Goal: Communication & Community: Ask a question

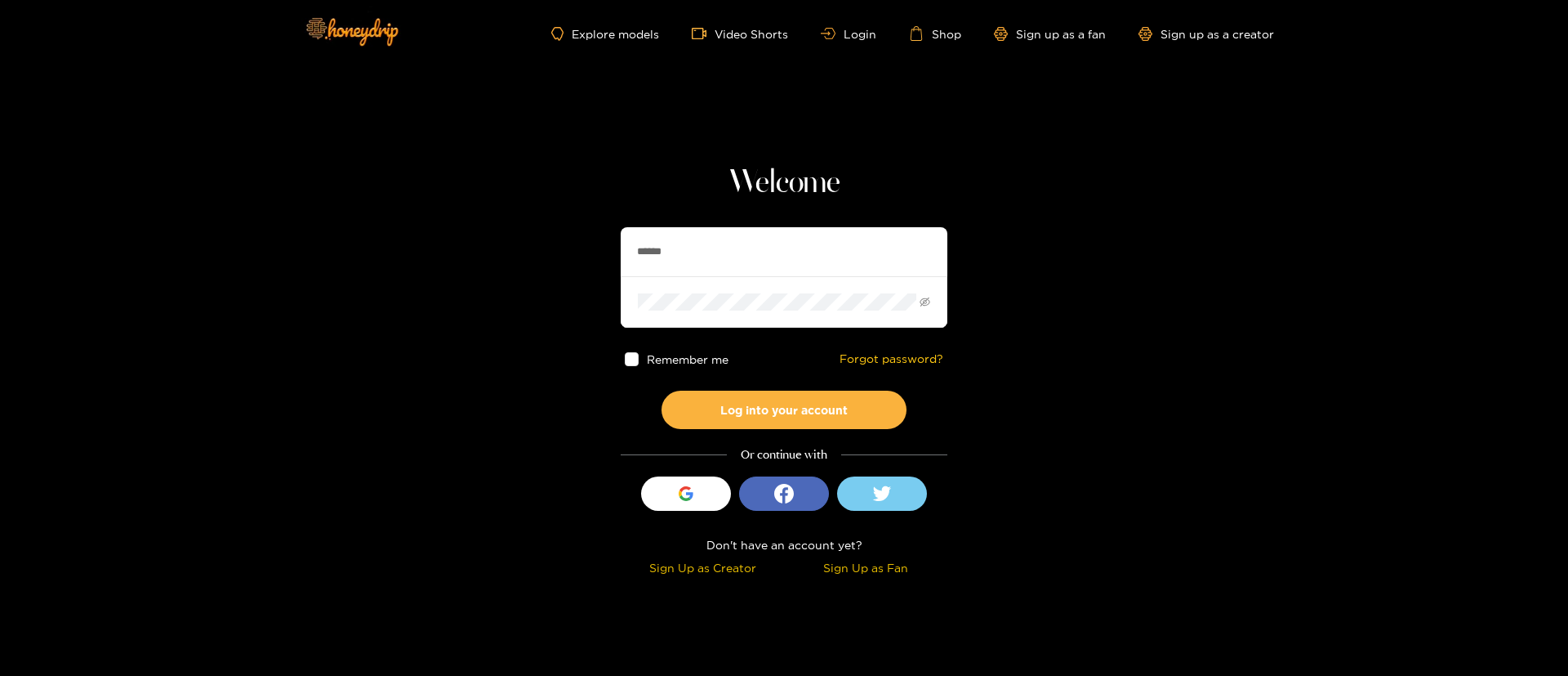
click at [850, 141] on section "Welcome ****** Remember me Forgot password? Log into your account Or continue w…" at bounding box center [784, 290] width 1568 height 581
click at [809, 197] on h1 "Welcome" at bounding box center [784, 182] width 327 height 39
click at [809, 195] on h1 "Welcome" at bounding box center [784, 182] width 327 height 39
click at [809, 194] on h1 "Welcome" at bounding box center [784, 182] width 327 height 39
click at [929, 26] on link "Shop" at bounding box center [935, 33] width 53 height 15
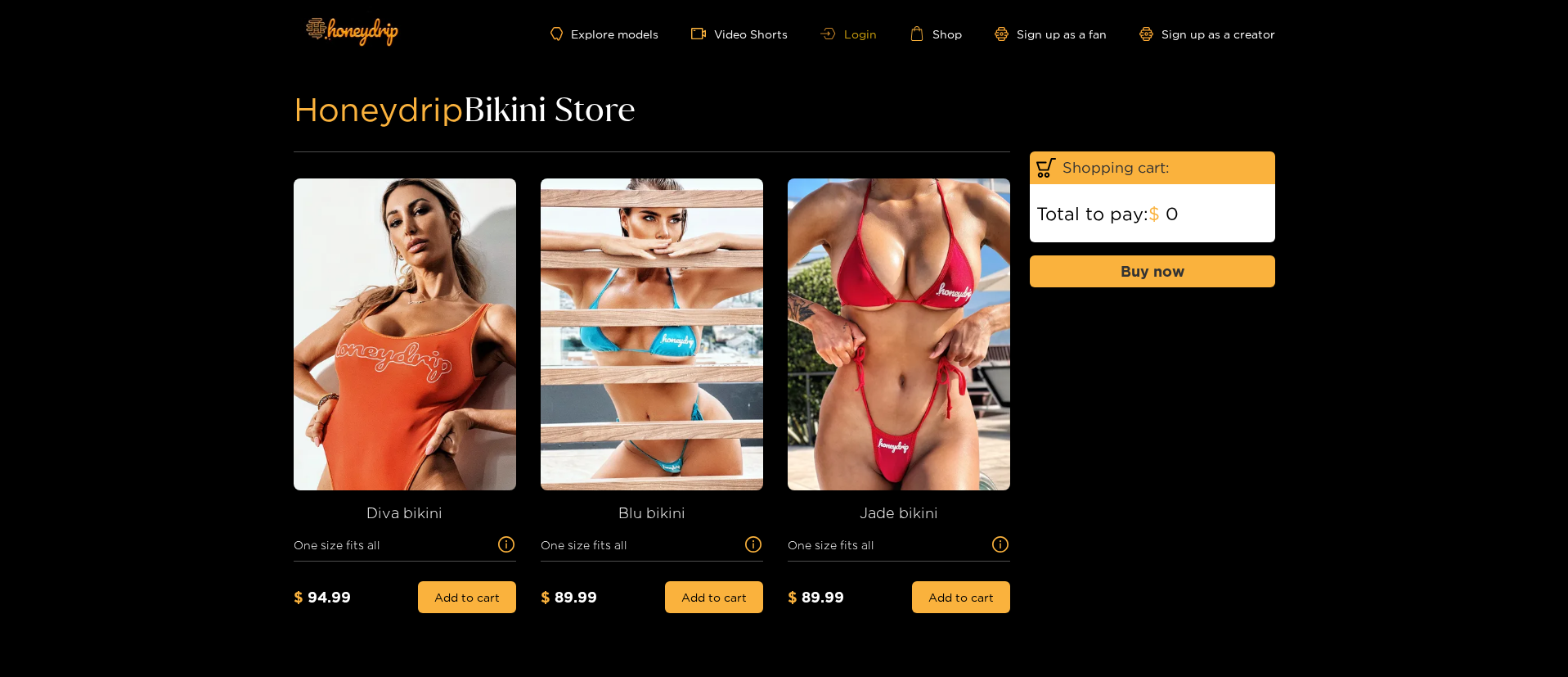
click at [868, 36] on link "Login" at bounding box center [848, 34] width 55 height 12
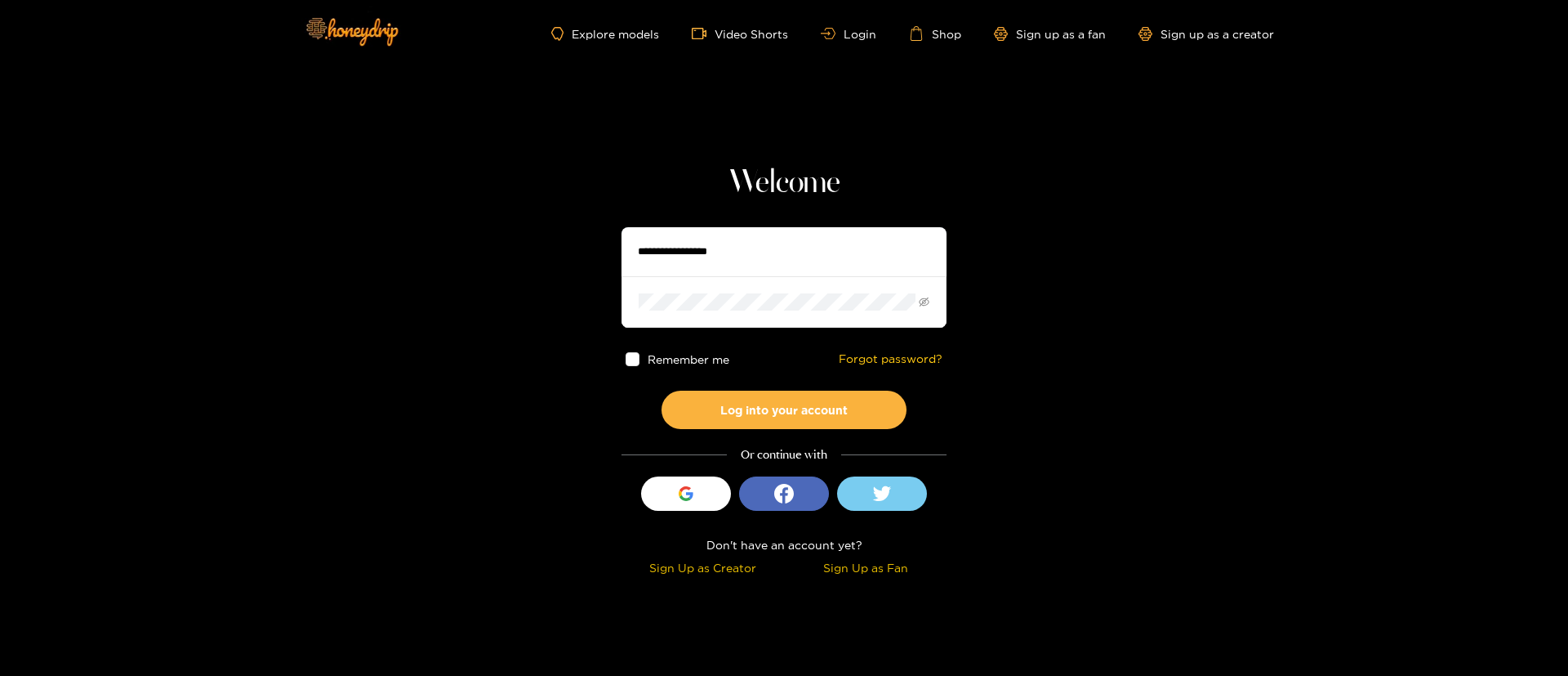
type input "******"
drag, startPoint x: 771, startPoint y: 178, endPoint x: 770, endPoint y: 28, distance: 150.0
click at [772, 163] on h1 "Welcome" at bounding box center [784, 182] width 327 height 39
click at [737, 259] on input "******" at bounding box center [784, 251] width 327 height 49
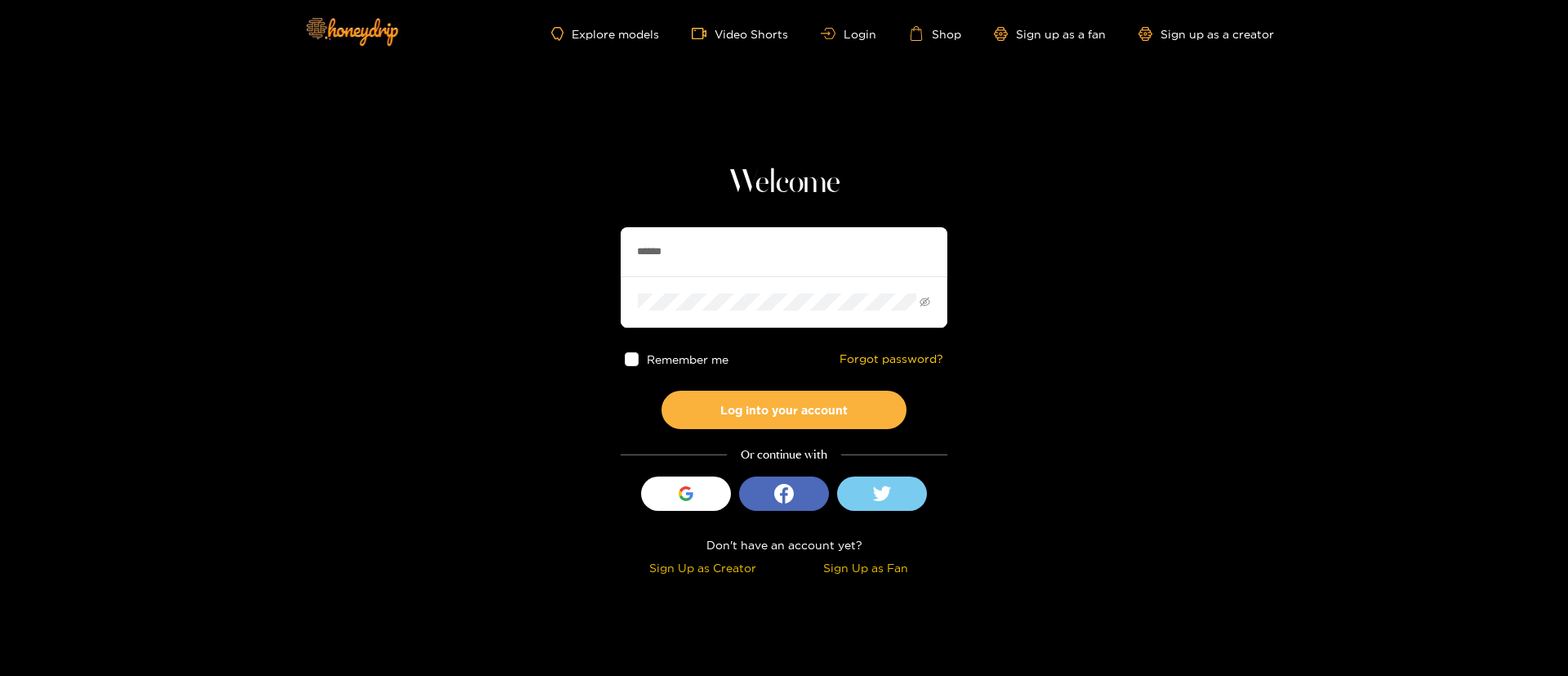
drag, startPoint x: 737, startPoint y: 259, endPoint x: 744, endPoint y: 241, distance: 19.3
click at [737, 259] on input "******" at bounding box center [784, 251] width 327 height 49
type input "**********"
click at [770, 420] on button "Log into your account" at bounding box center [784, 409] width 245 height 38
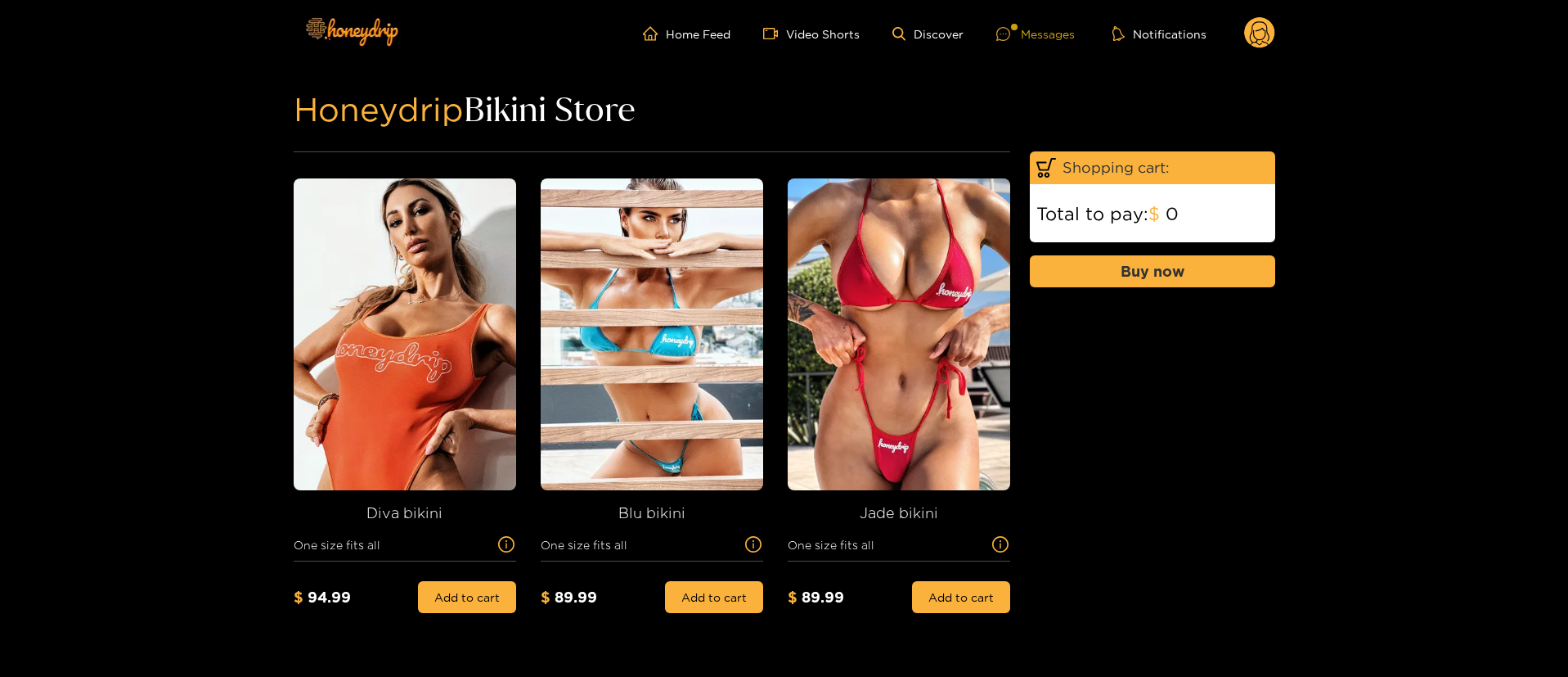
click at [1054, 38] on div "Messages" at bounding box center [1036, 34] width 79 height 19
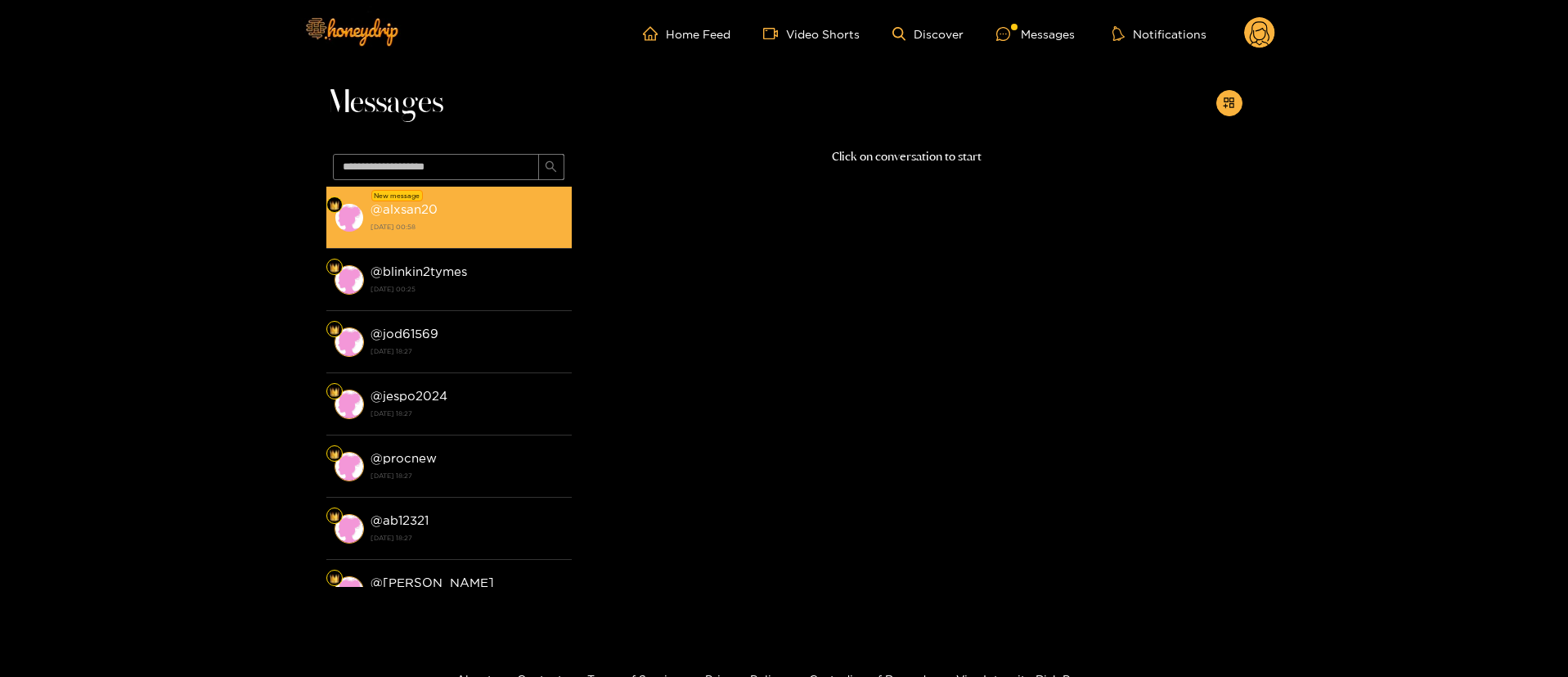
click at [472, 220] on strong "[DATE] 00:58" at bounding box center [467, 227] width 193 height 15
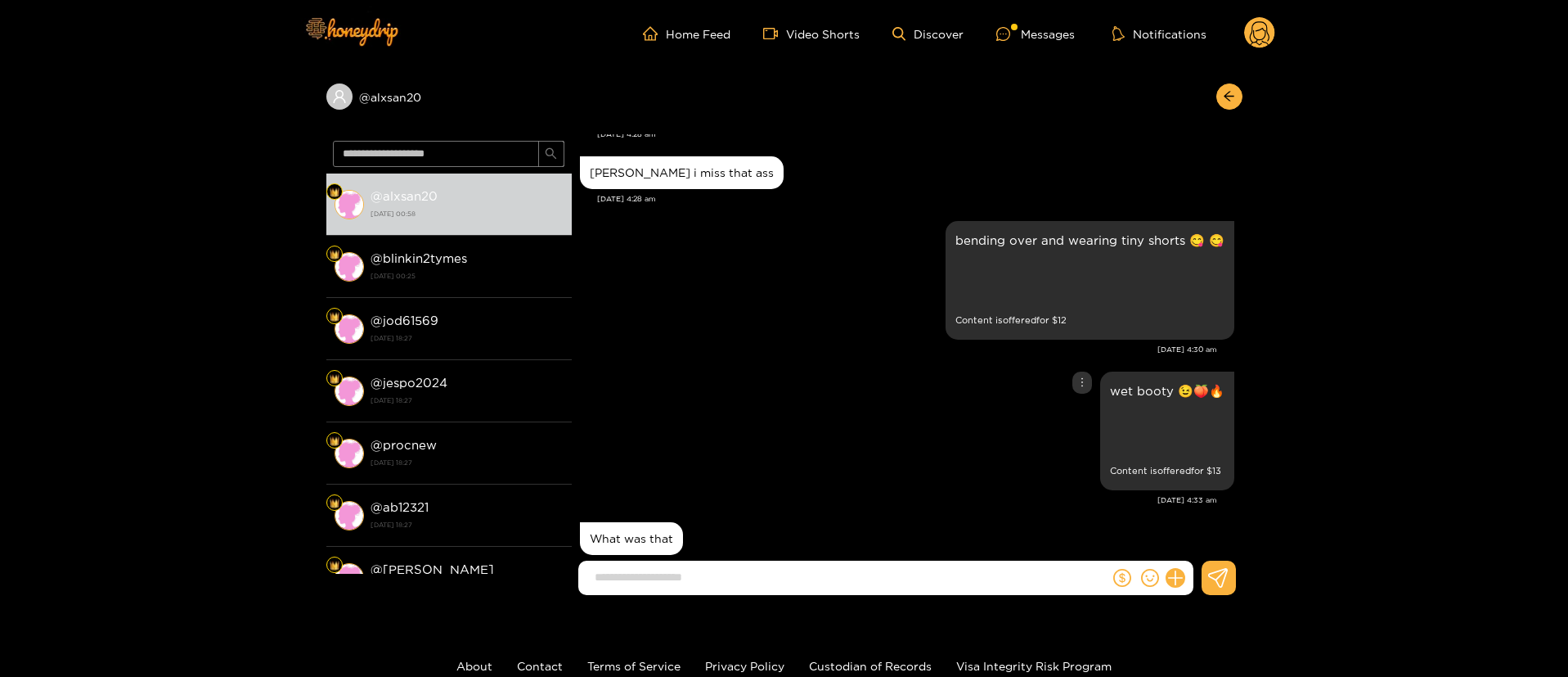
scroll to position [1322, 0]
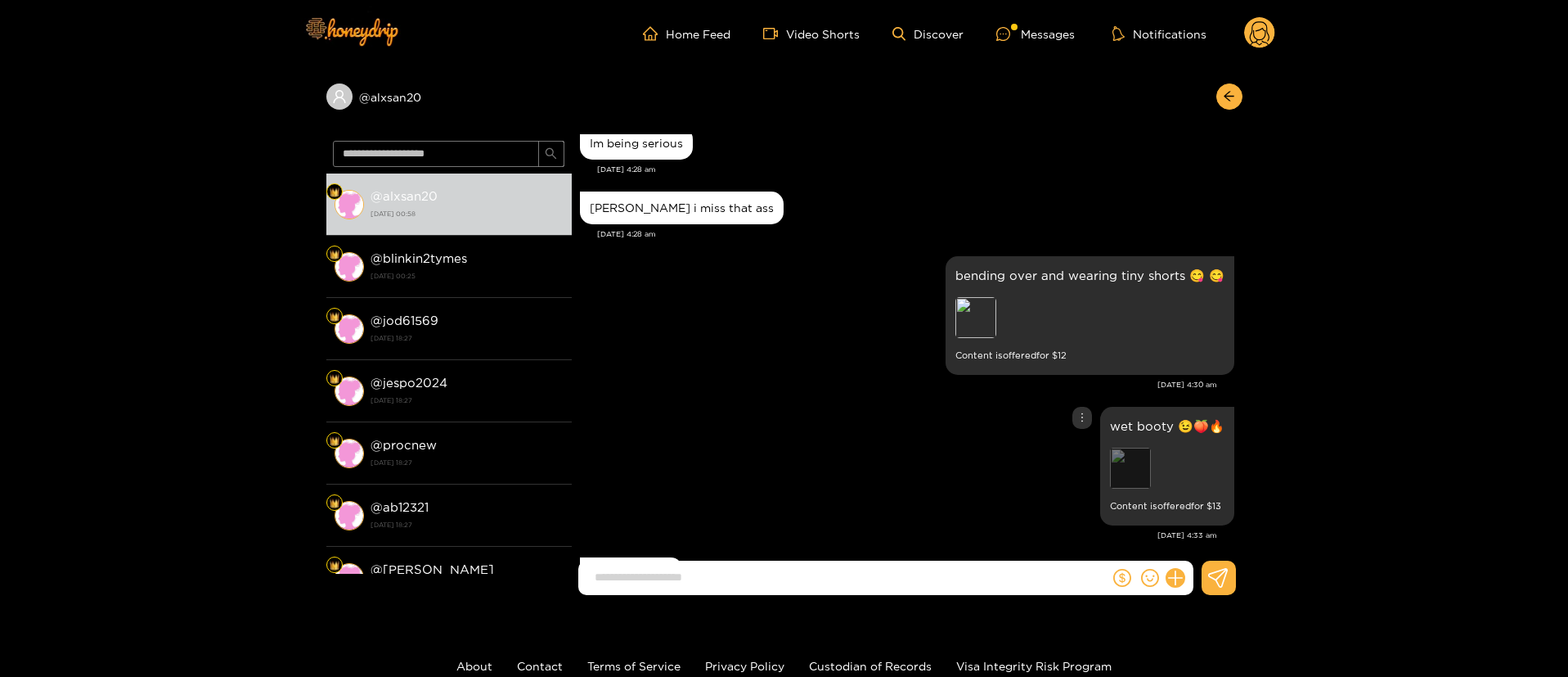
click at [1127, 477] on div "Preview" at bounding box center [1130, 468] width 41 height 41
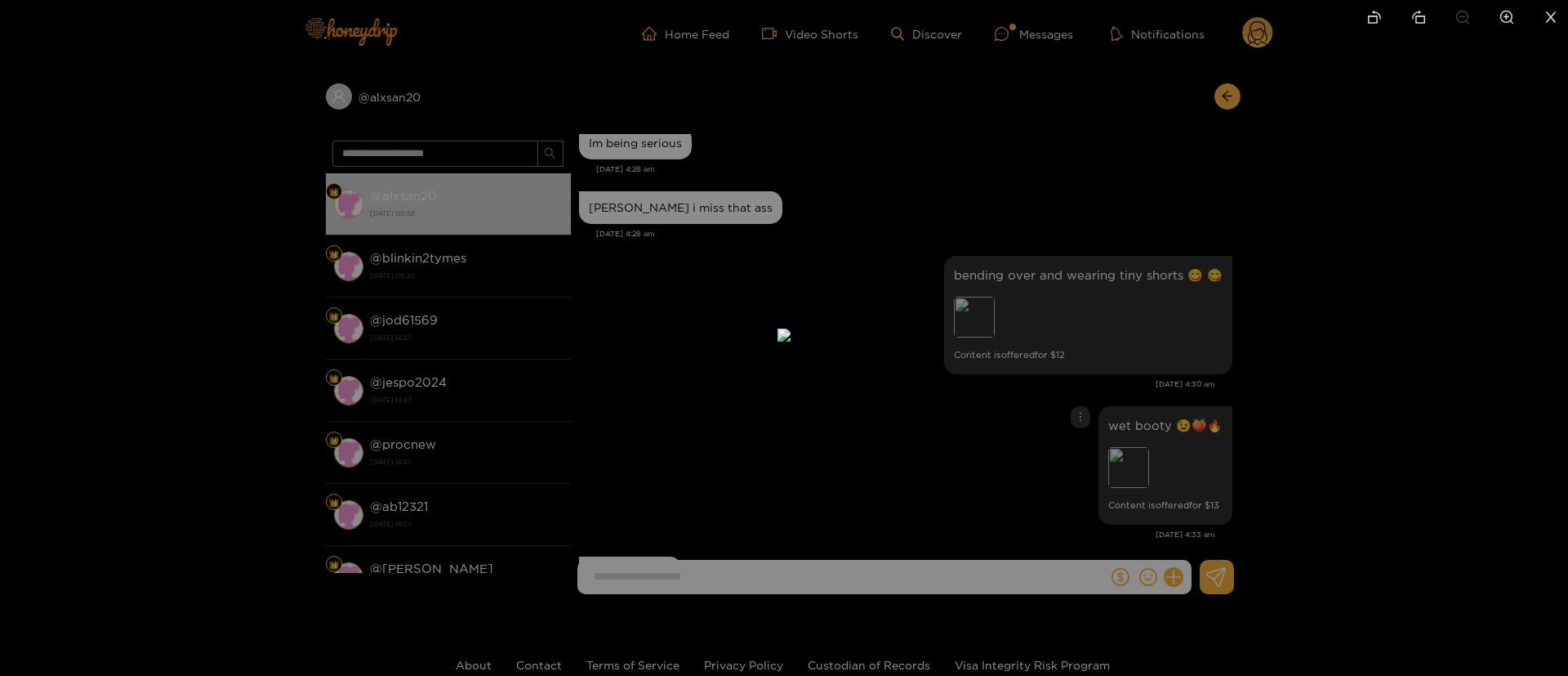
click at [1397, 332] on div at bounding box center [784, 338] width 1568 height 676
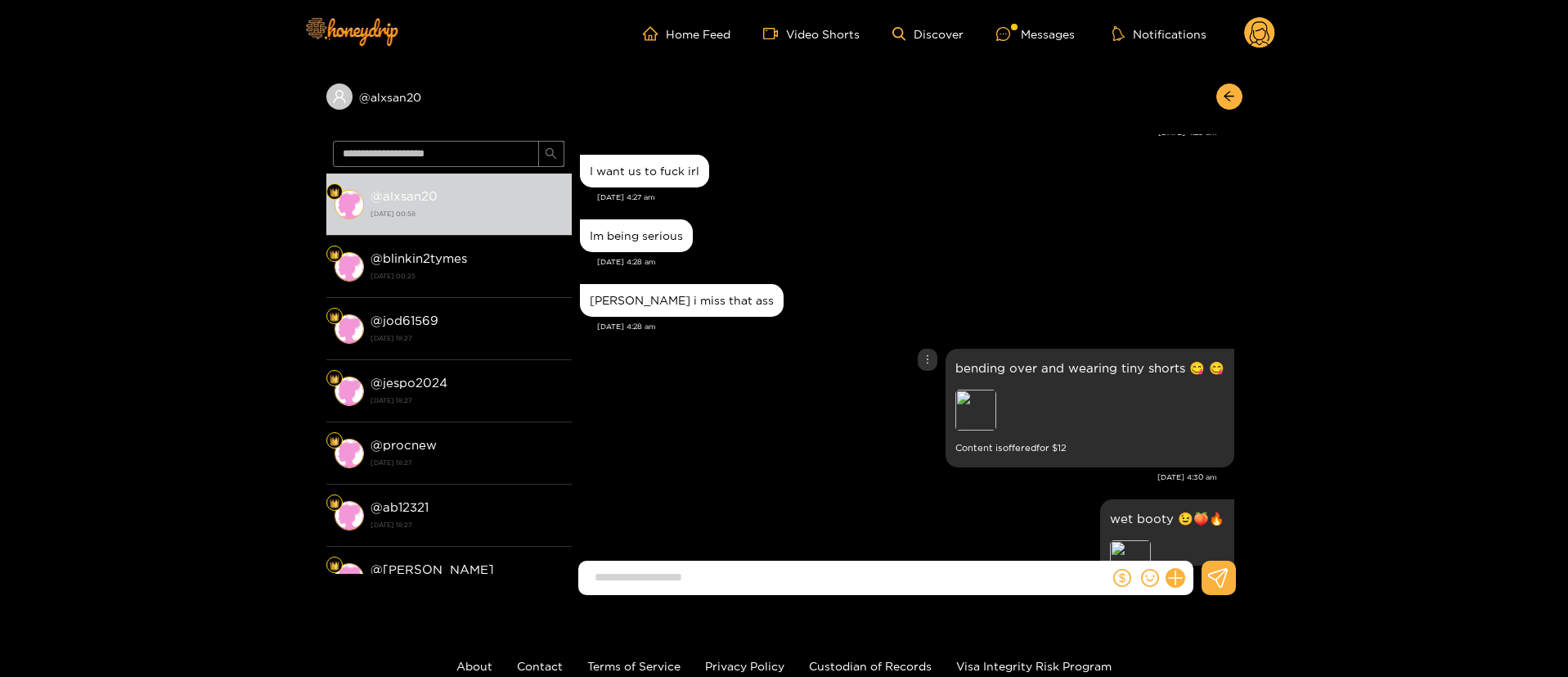
scroll to position [1199, 0]
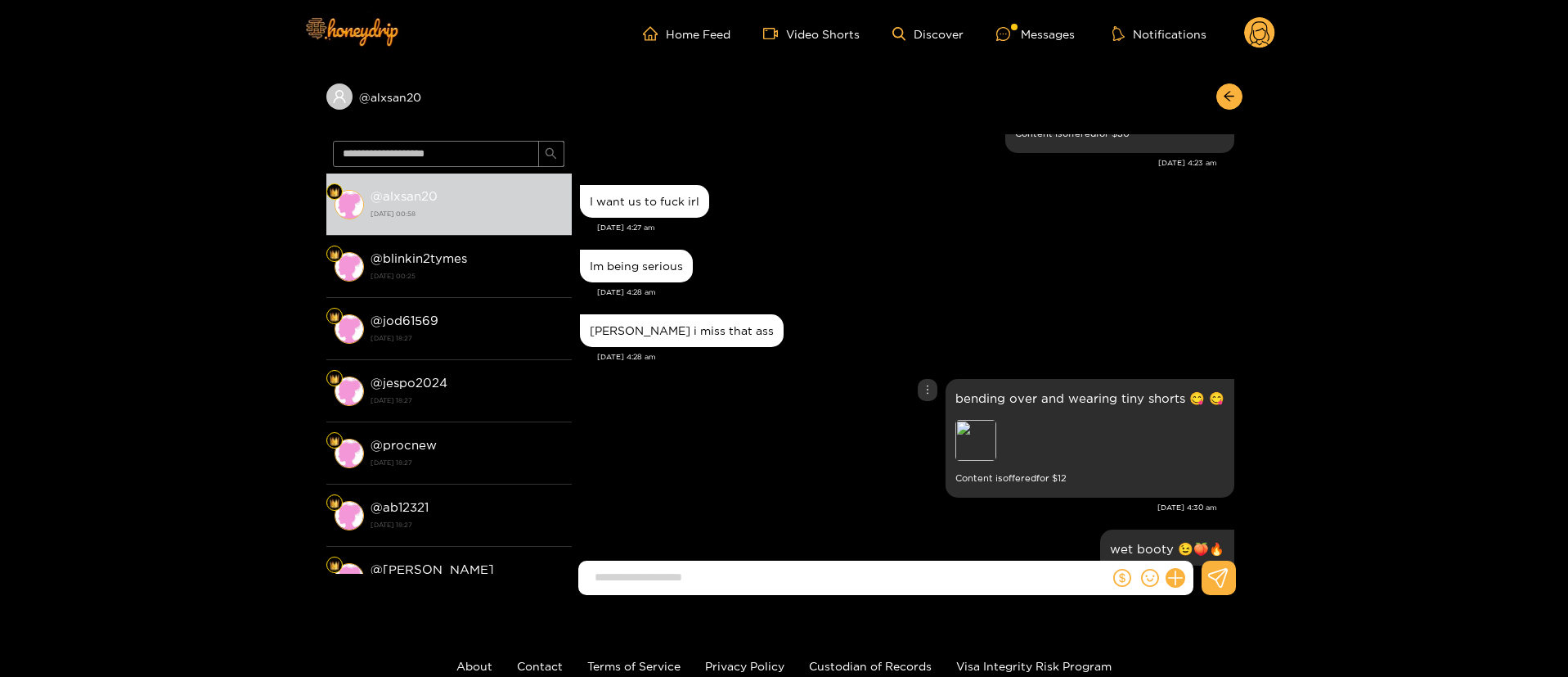
click at [955, 462] on div "Preview" at bounding box center [1069, 443] width 229 height 45
click at [985, 449] on div "Preview" at bounding box center [975, 440] width 41 height 41
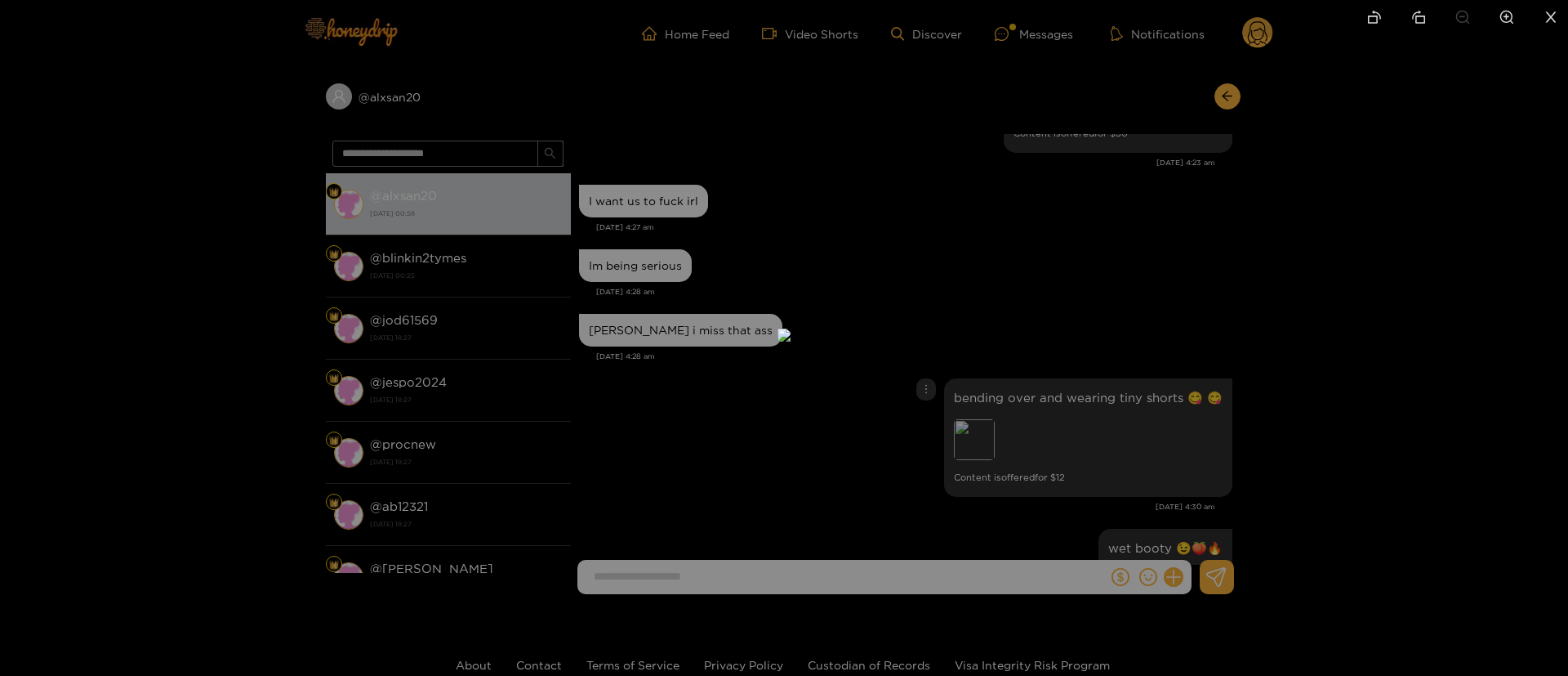
click at [1299, 269] on div at bounding box center [784, 338] width 1568 height 676
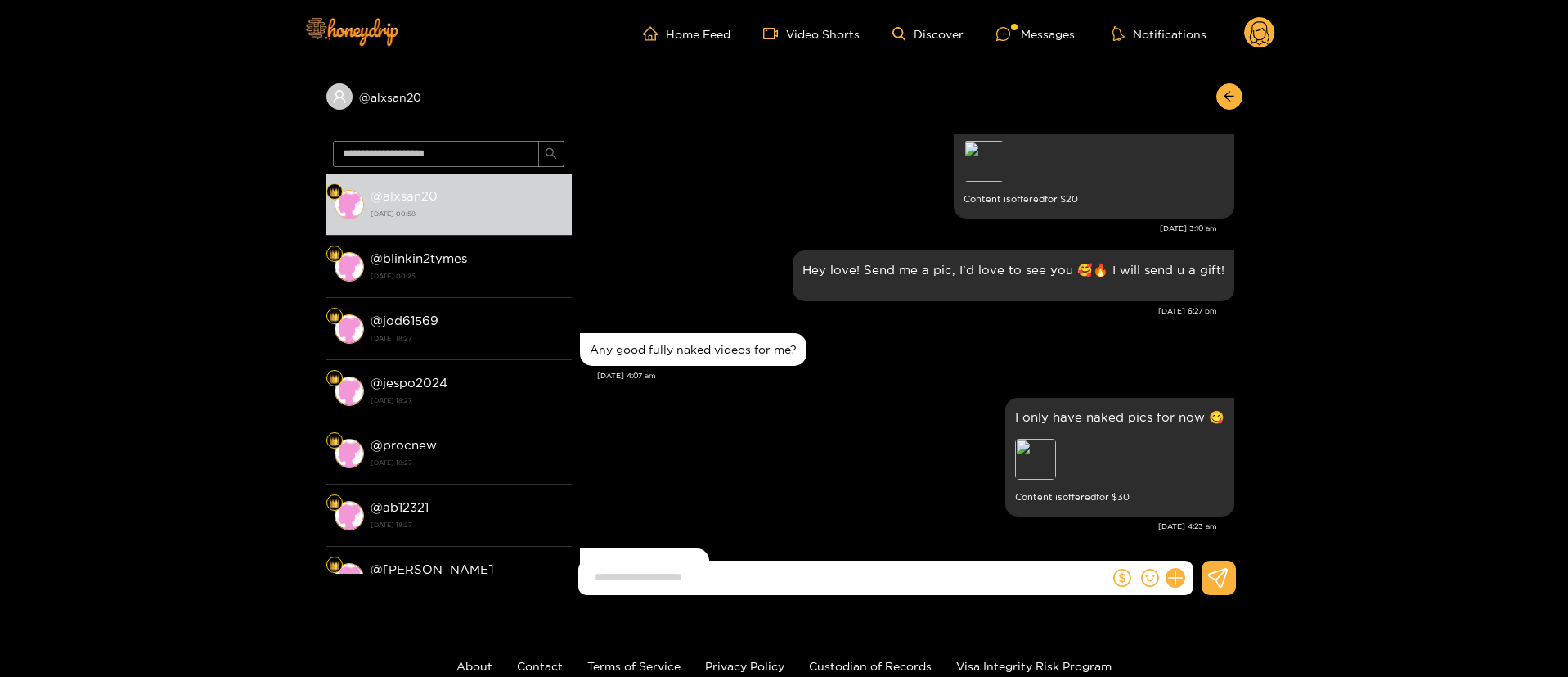
scroll to position [832, 0]
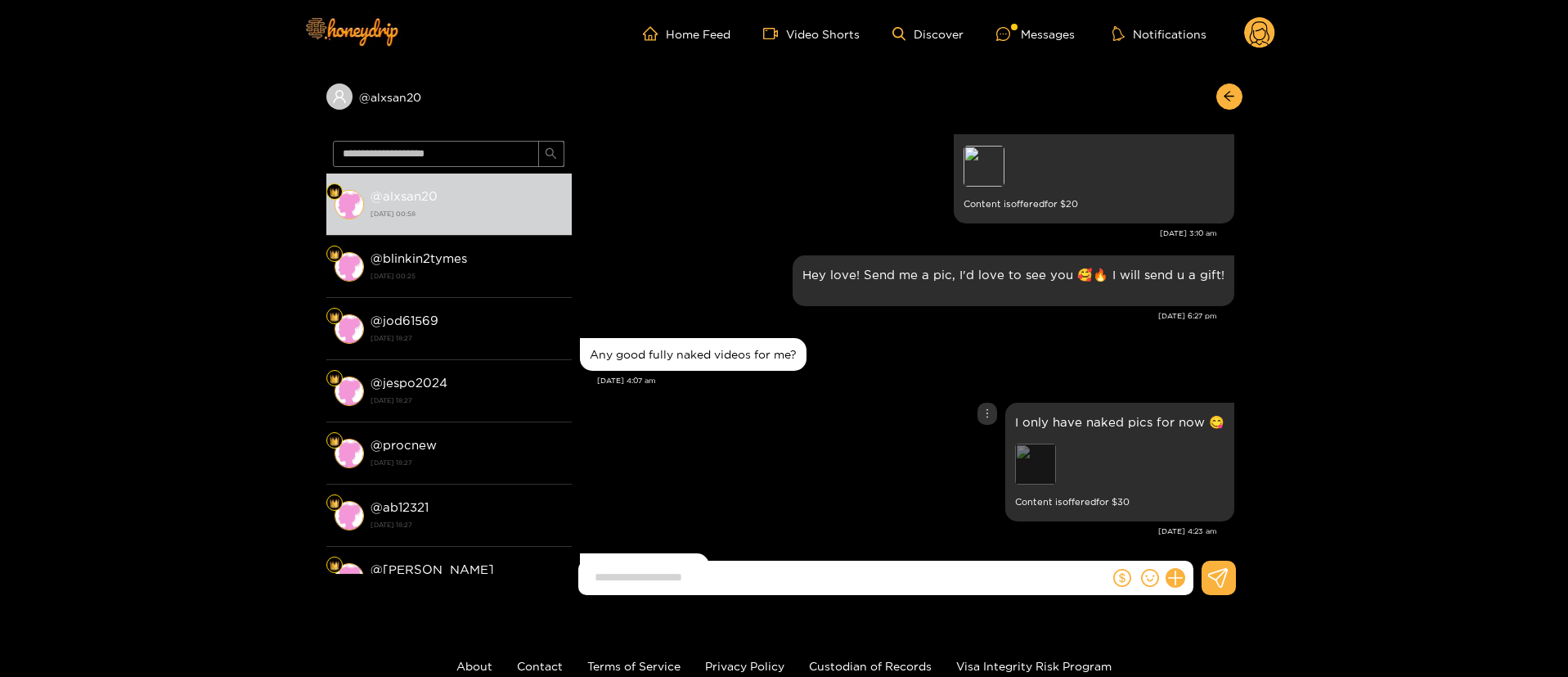
click at [1017, 472] on div "Preview" at bounding box center [1036, 463] width 41 height 41
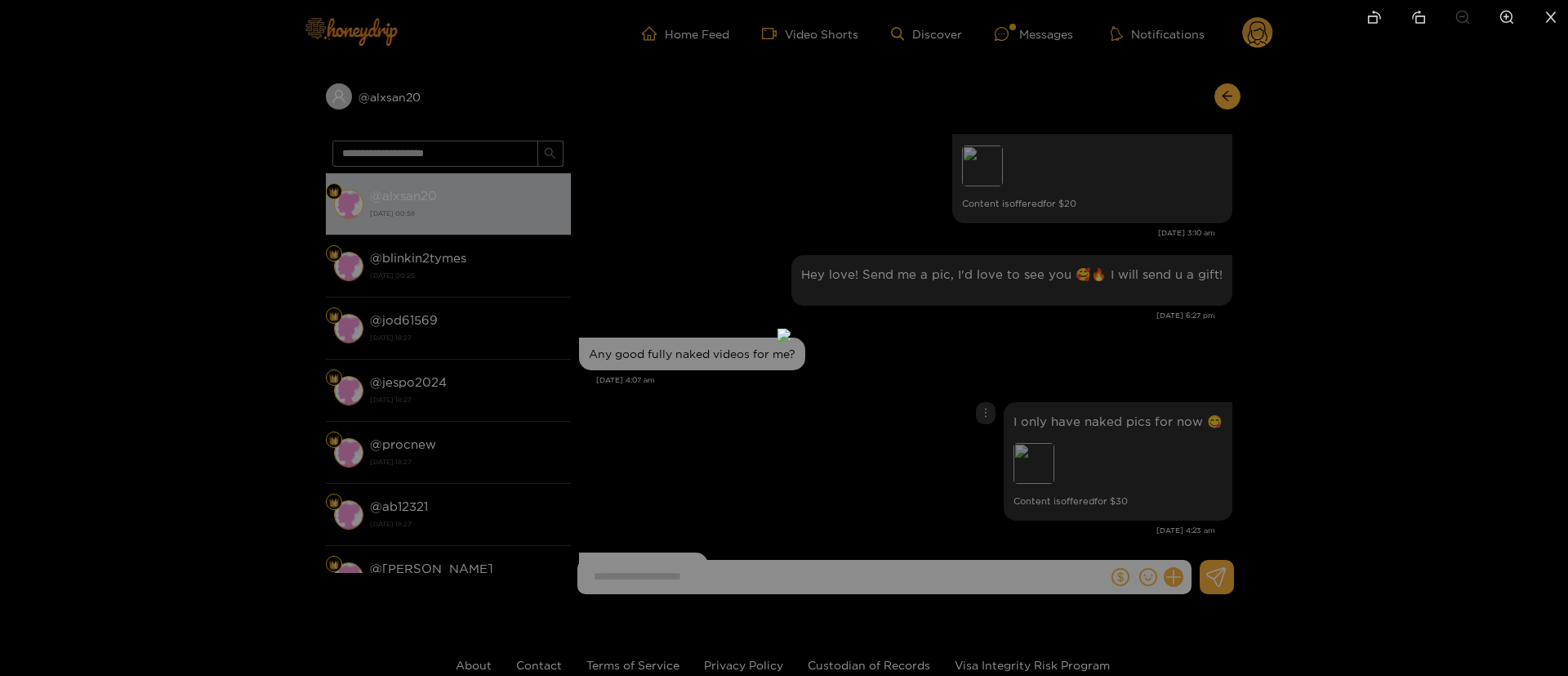
click at [1228, 418] on div at bounding box center [784, 338] width 1568 height 676
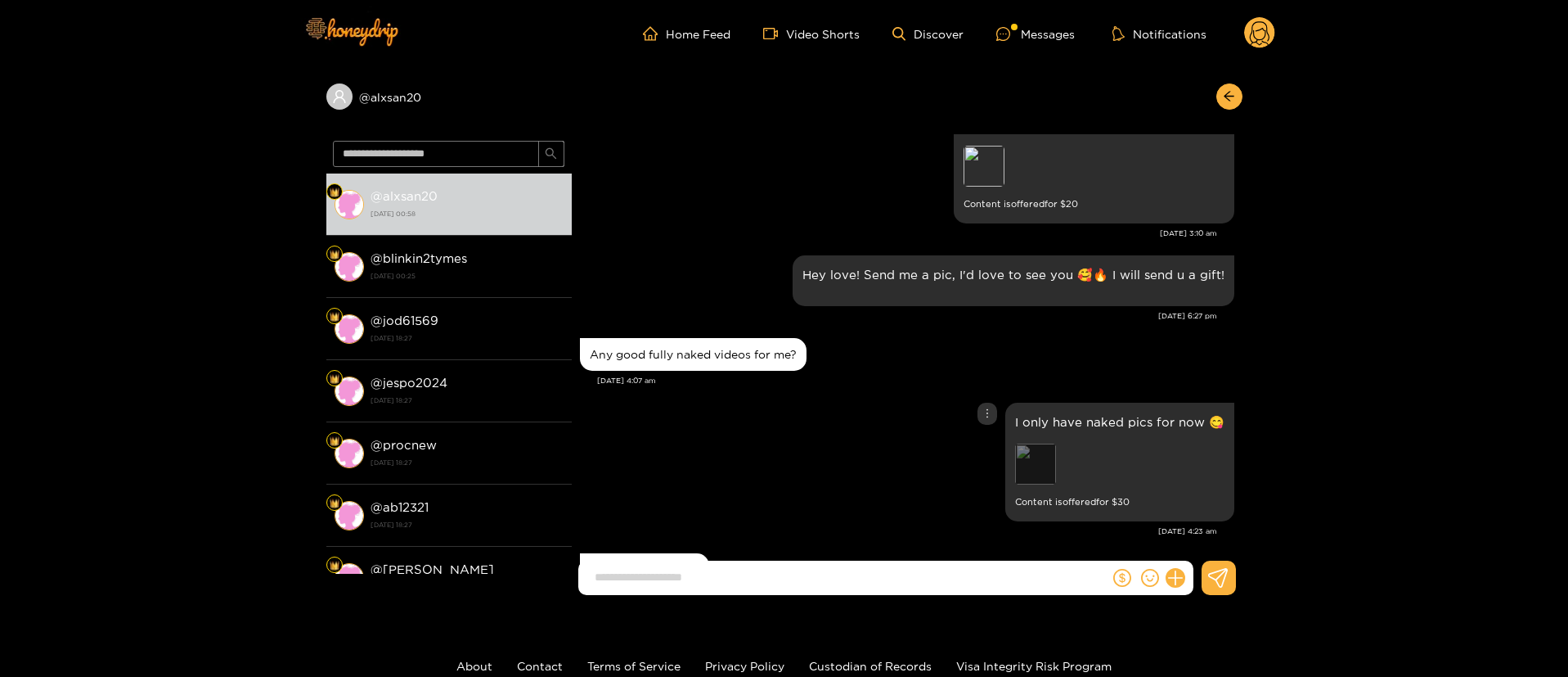
click at [1042, 475] on div "Preview" at bounding box center [1036, 463] width 41 height 41
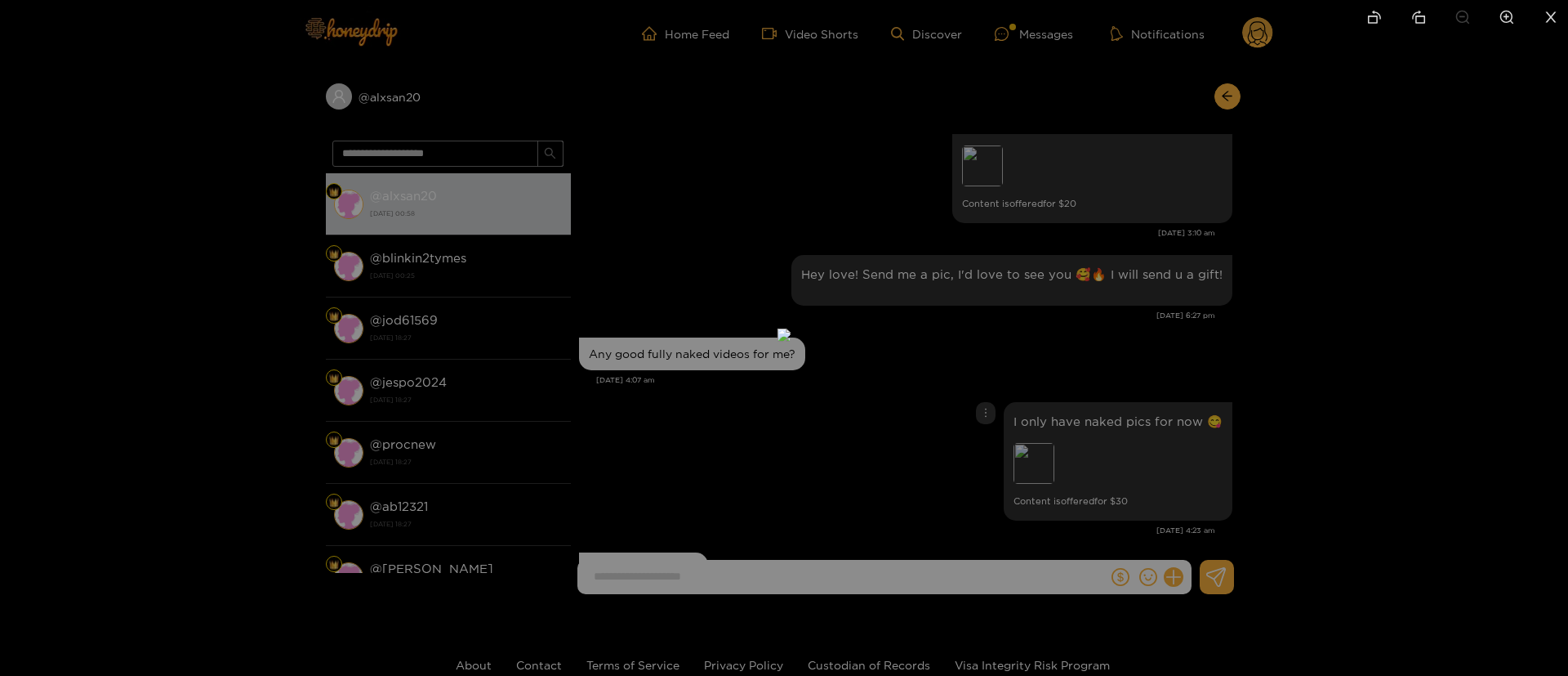
drag, startPoint x: 1203, startPoint y: 411, endPoint x: 1074, endPoint y: 332, distance: 151.3
click at [1205, 410] on div at bounding box center [784, 338] width 1568 height 676
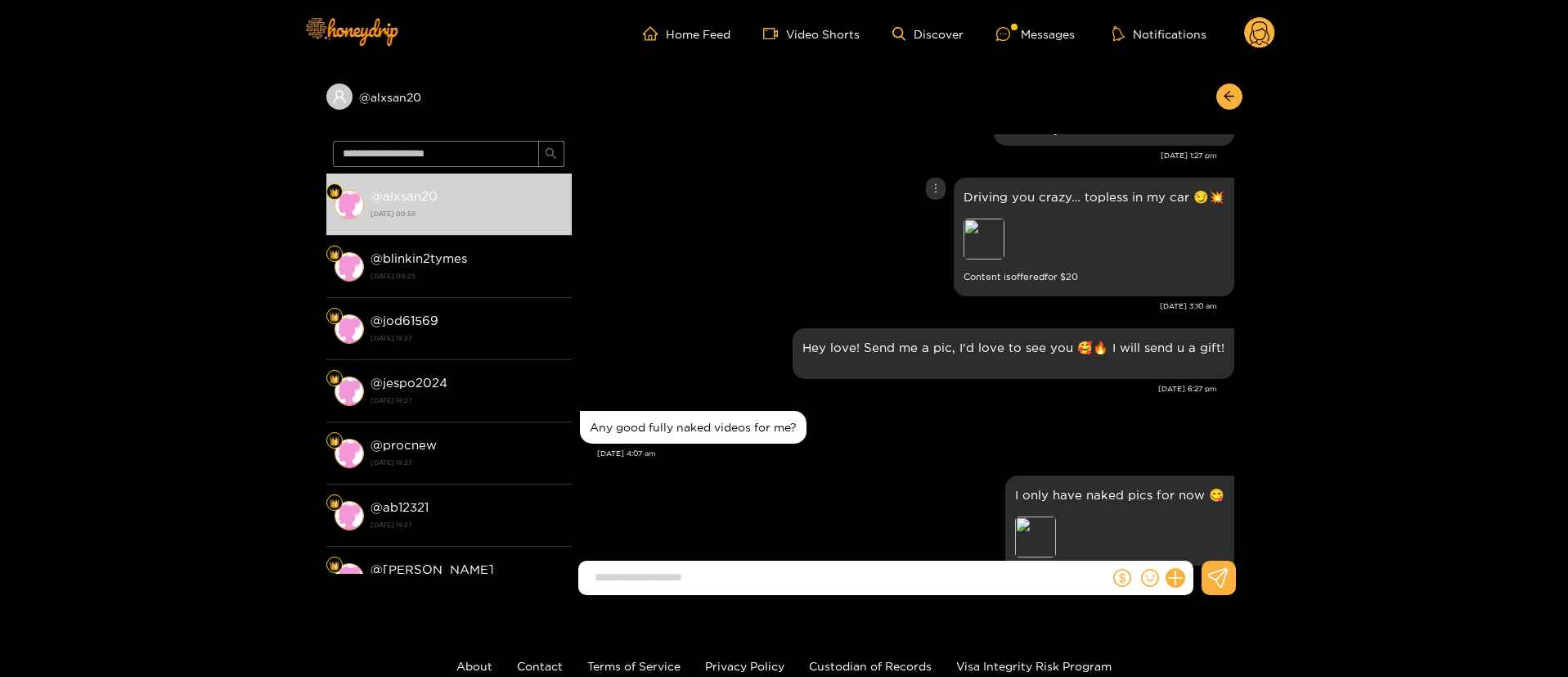
scroll to position [709, 0]
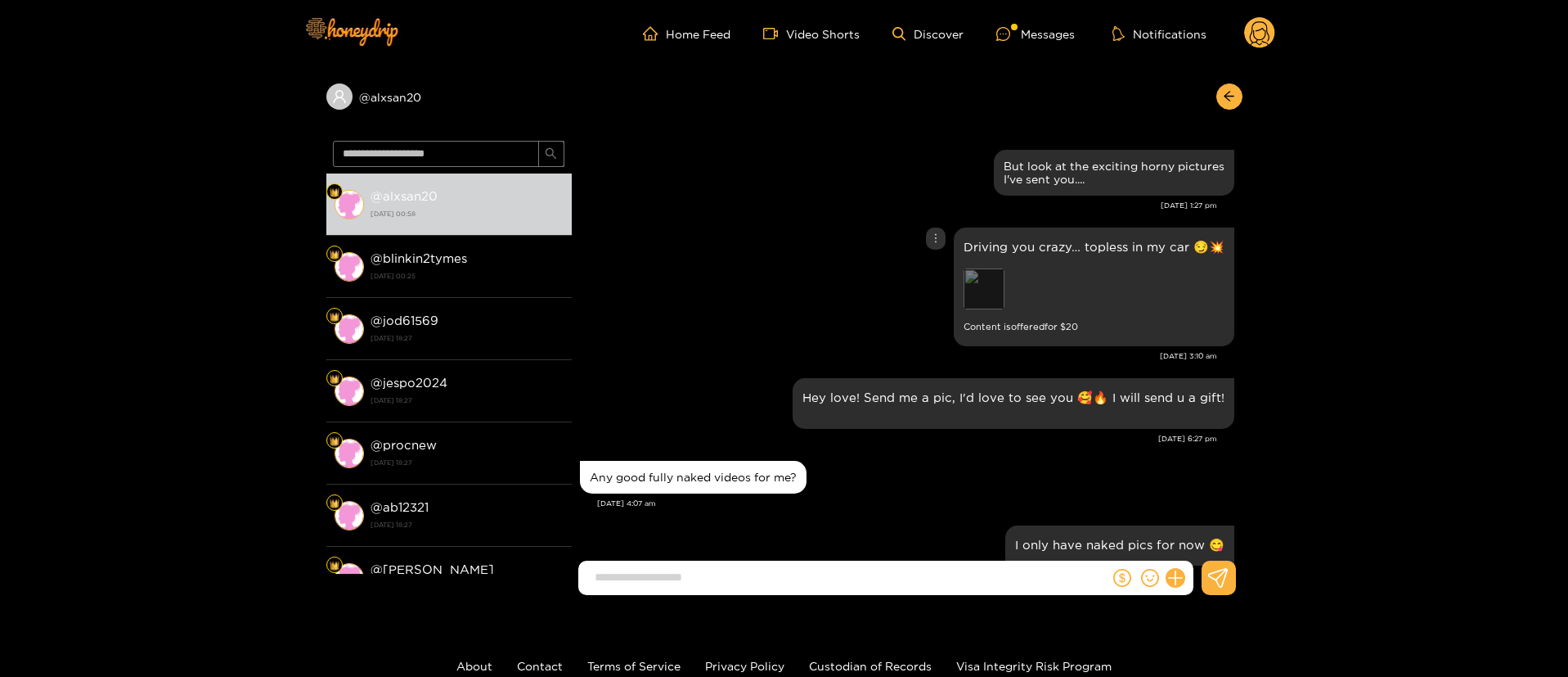
click at [989, 306] on div "Preview" at bounding box center [984, 288] width 41 height 41
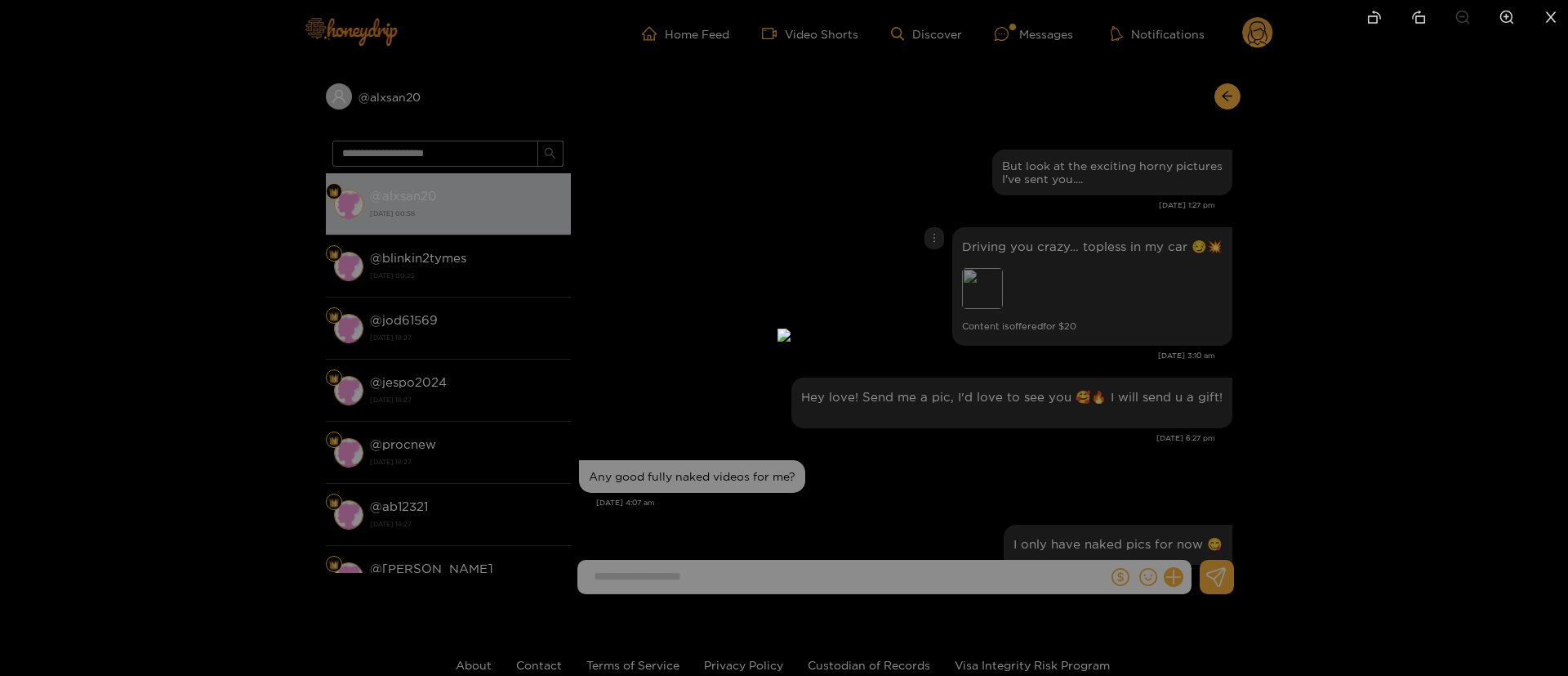
click at [1155, 326] on div at bounding box center [784, 338] width 1568 height 676
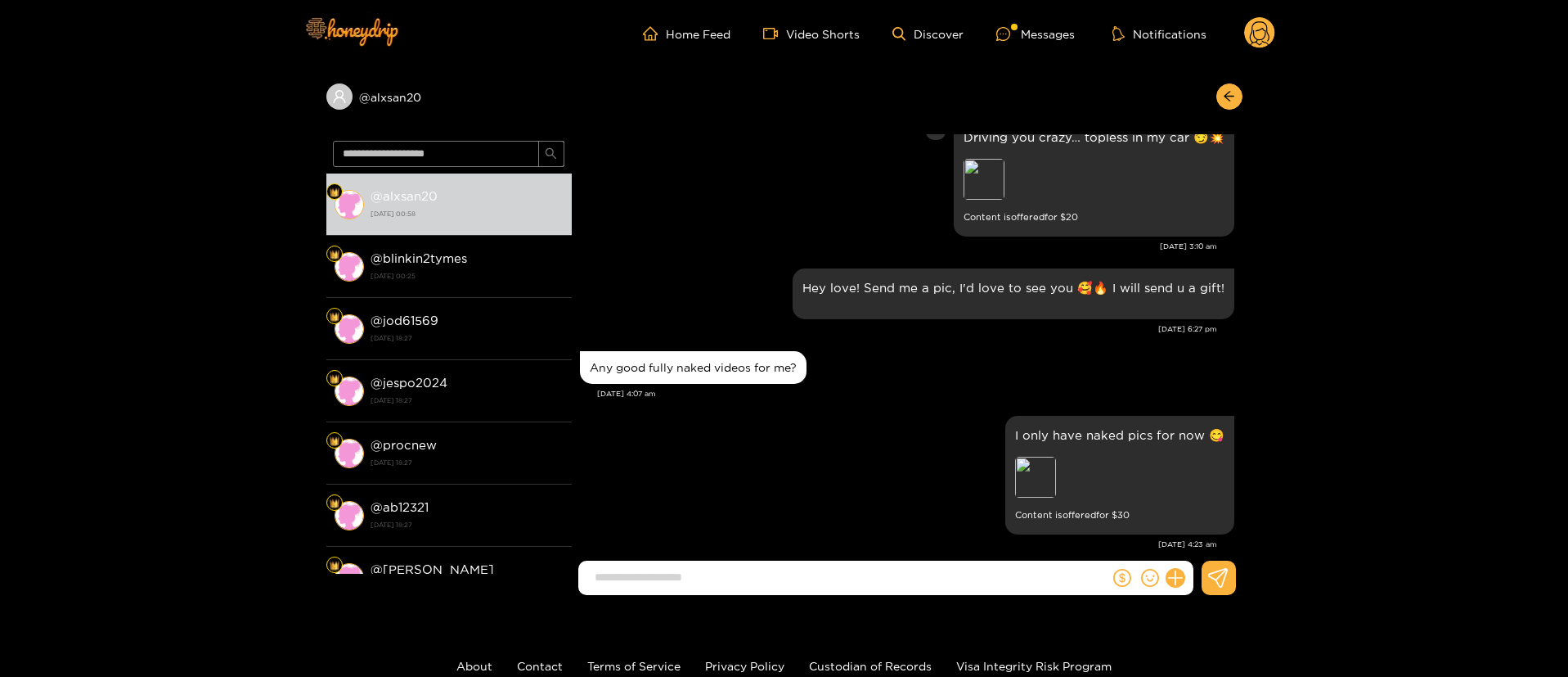
scroll to position [955, 0]
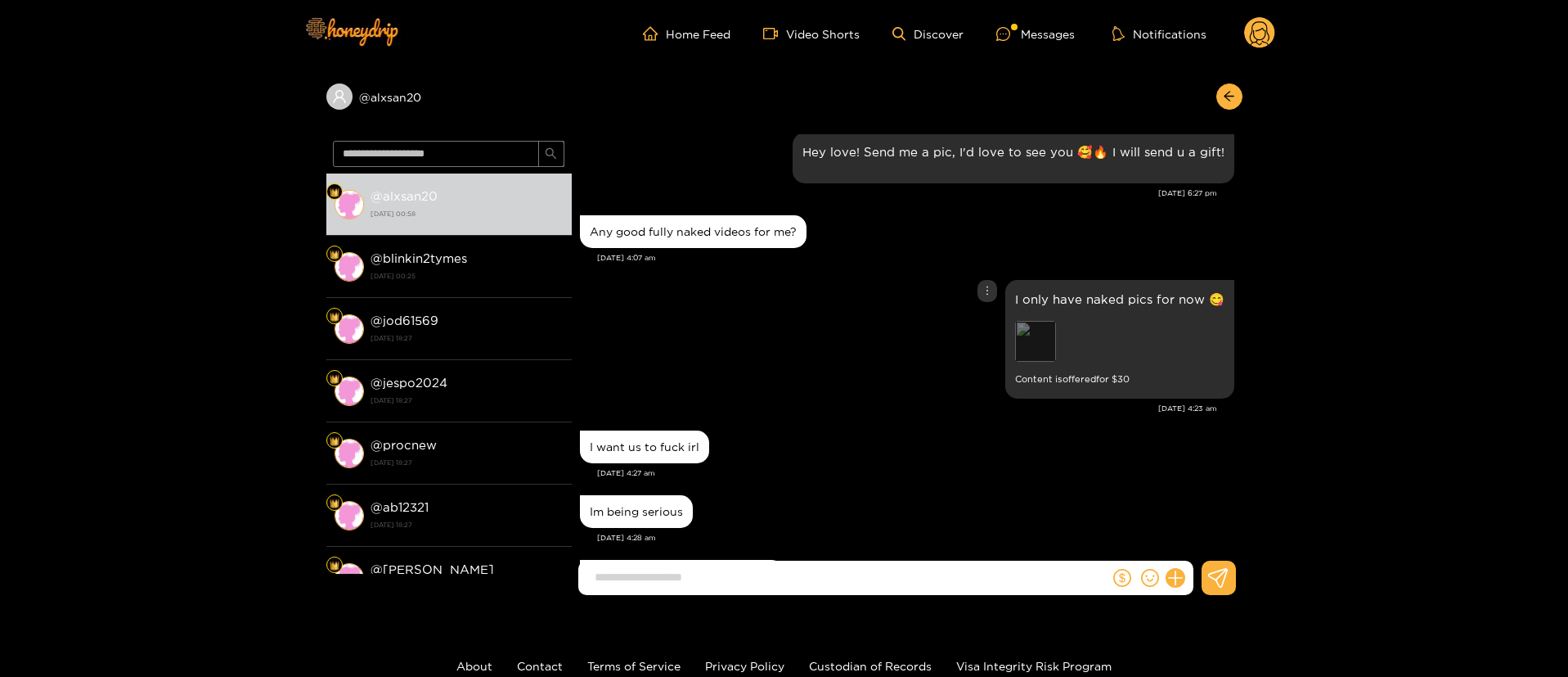
click at [1047, 344] on div "Preview" at bounding box center [1036, 341] width 41 height 41
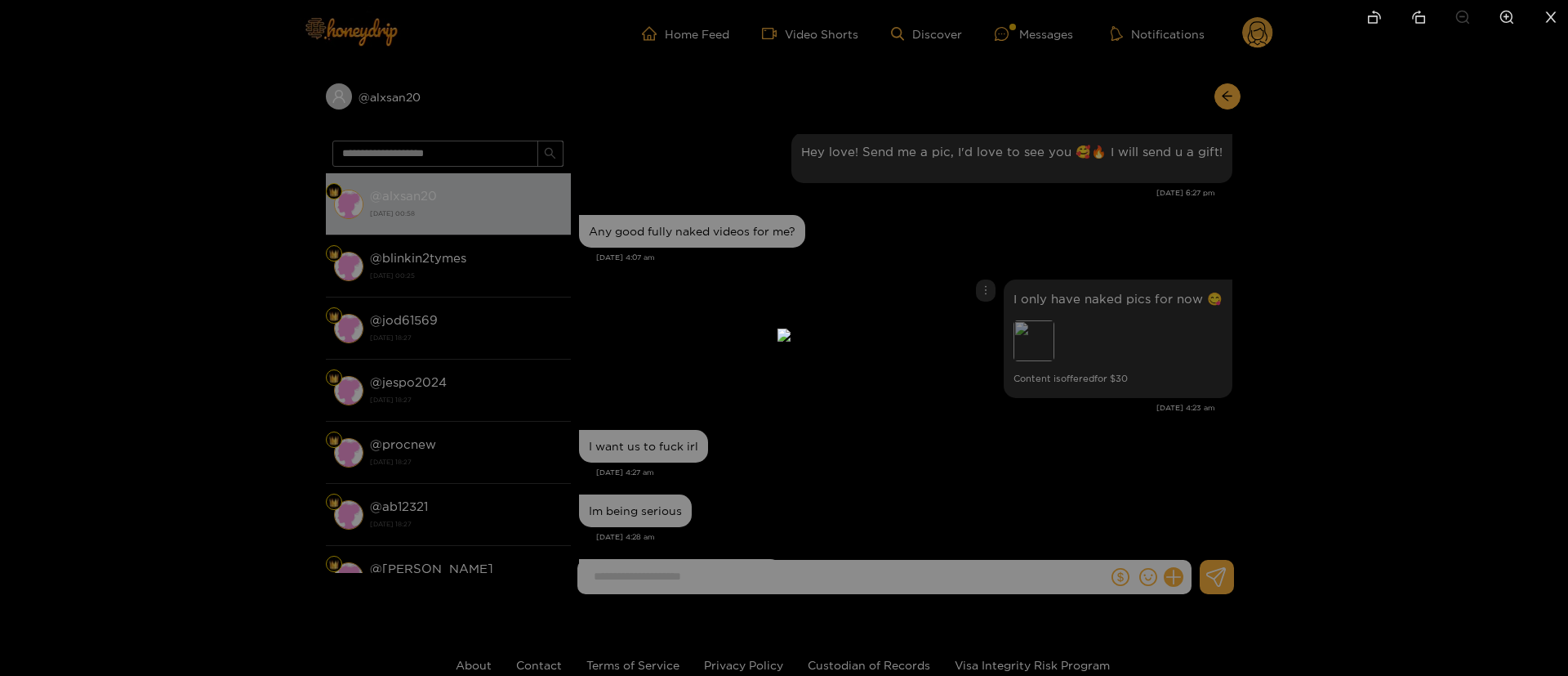
click at [1200, 311] on div at bounding box center [784, 338] width 1568 height 676
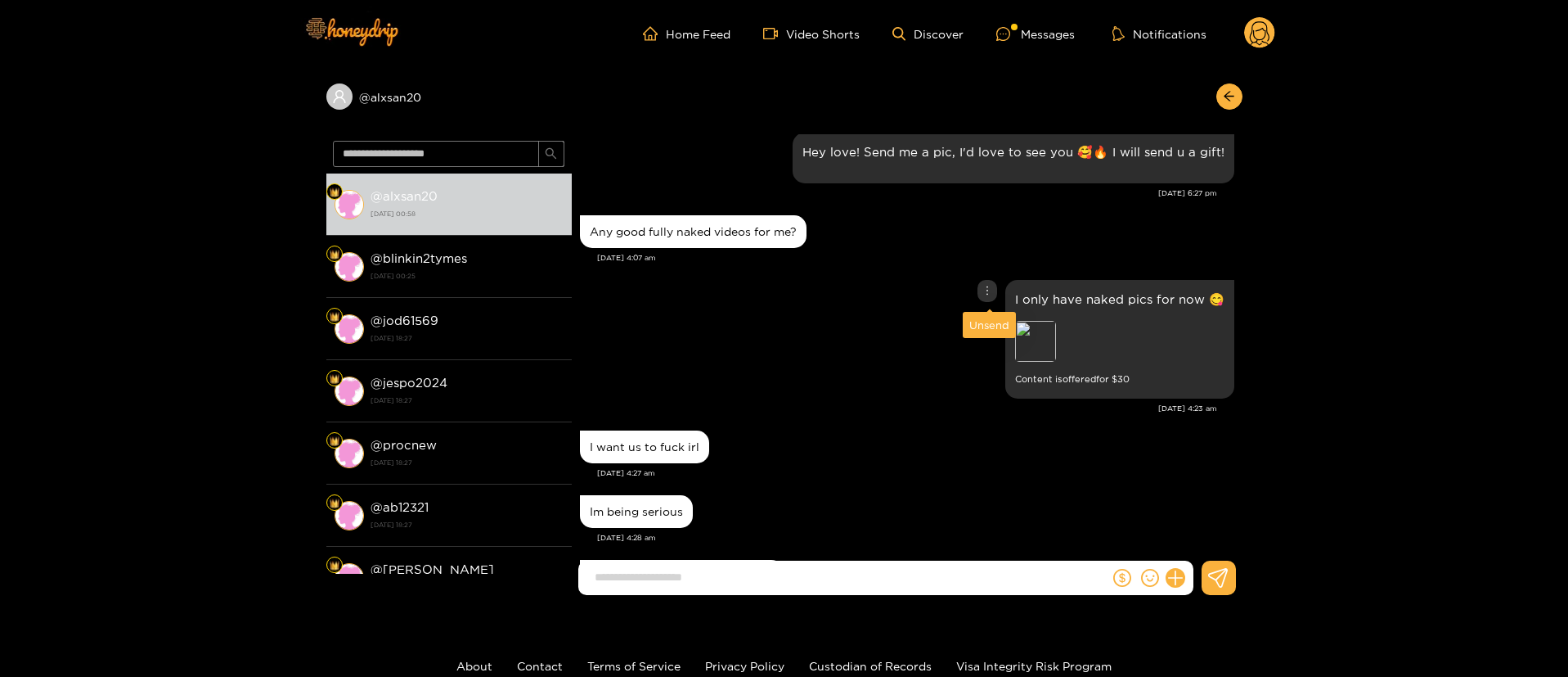
click at [985, 282] on div at bounding box center [987, 291] width 20 height 22
drag, startPoint x: 995, startPoint y: 321, endPoint x: 931, endPoint y: 122, distance: 209.0
click at [999, 320] on div "Unsend" at bounding box center [990, 324] width 40 height 16
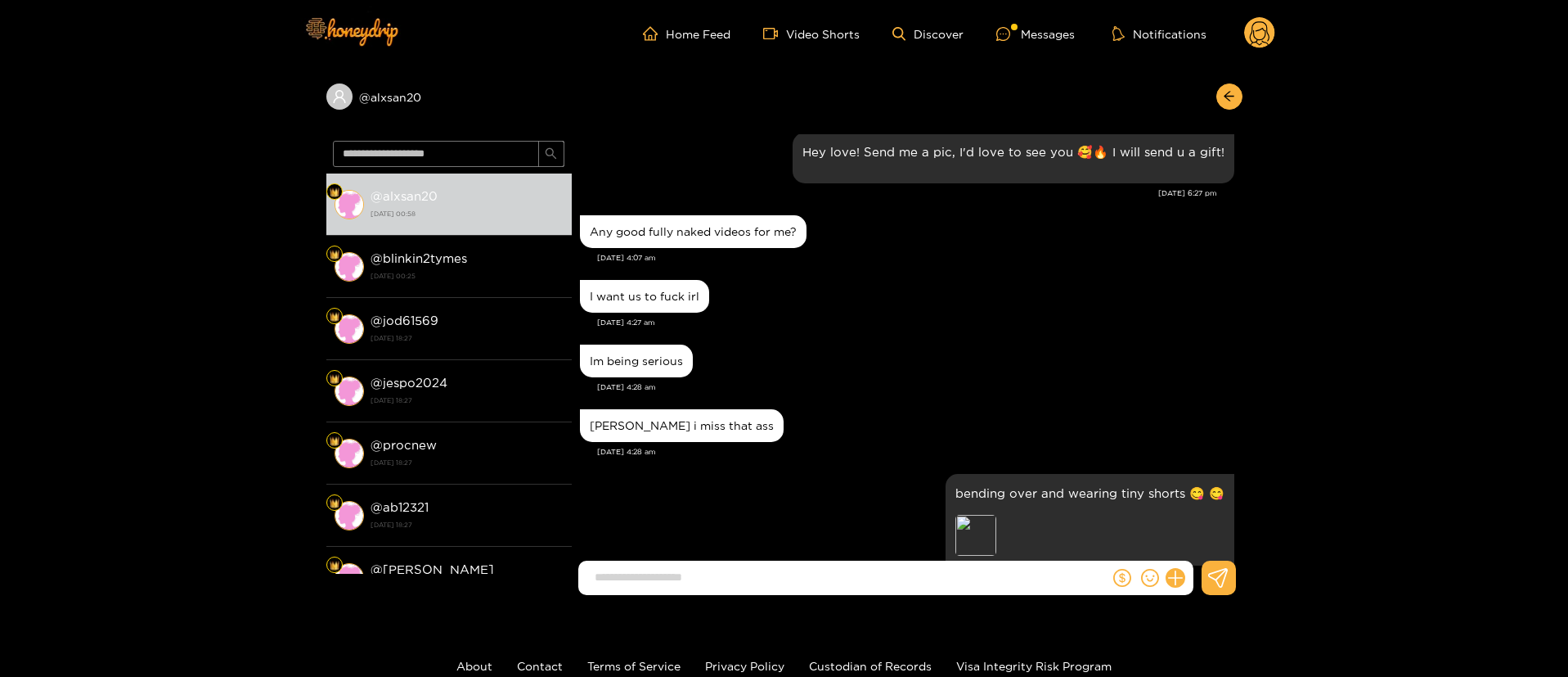
scroll to position [1663, 0]
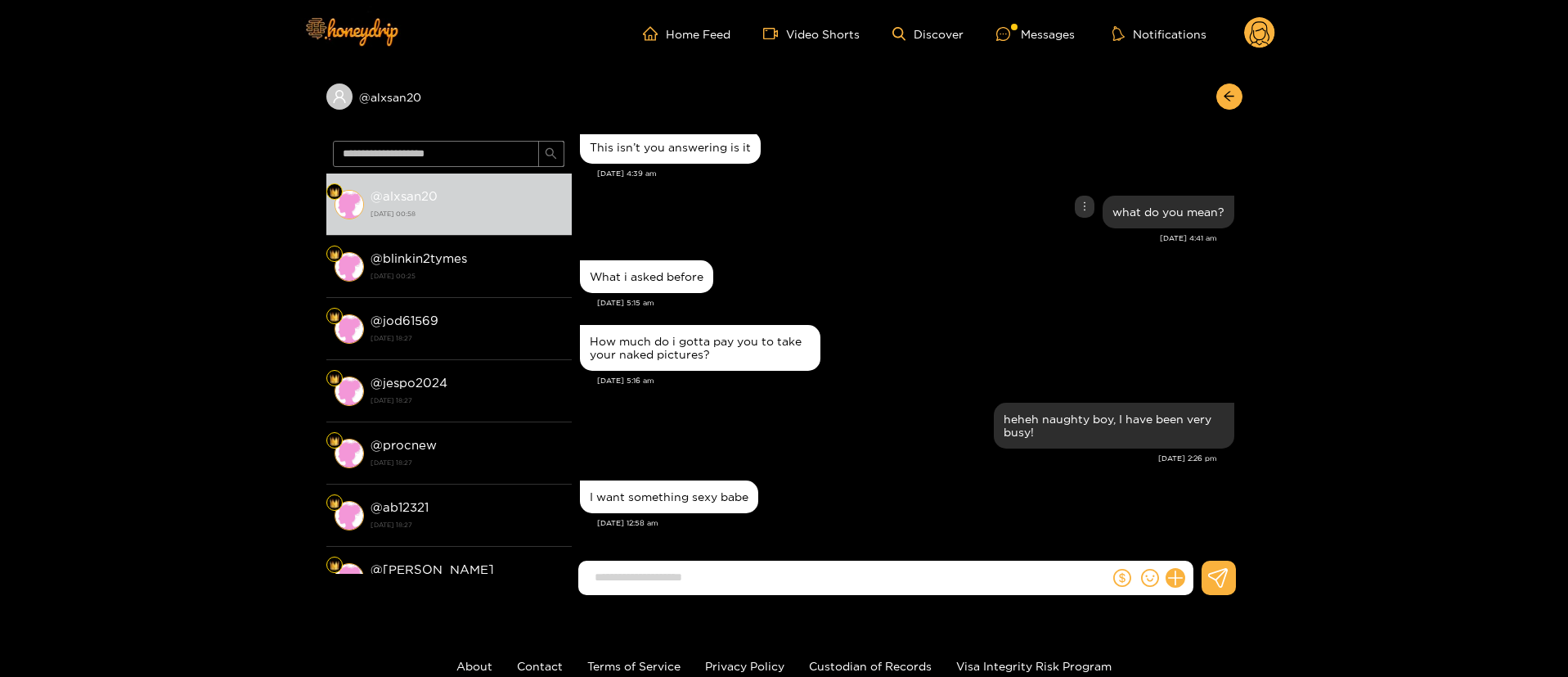
click at [953, 227] on div "what do you mean?" at bounding box center [907, 211] width 654 height 41
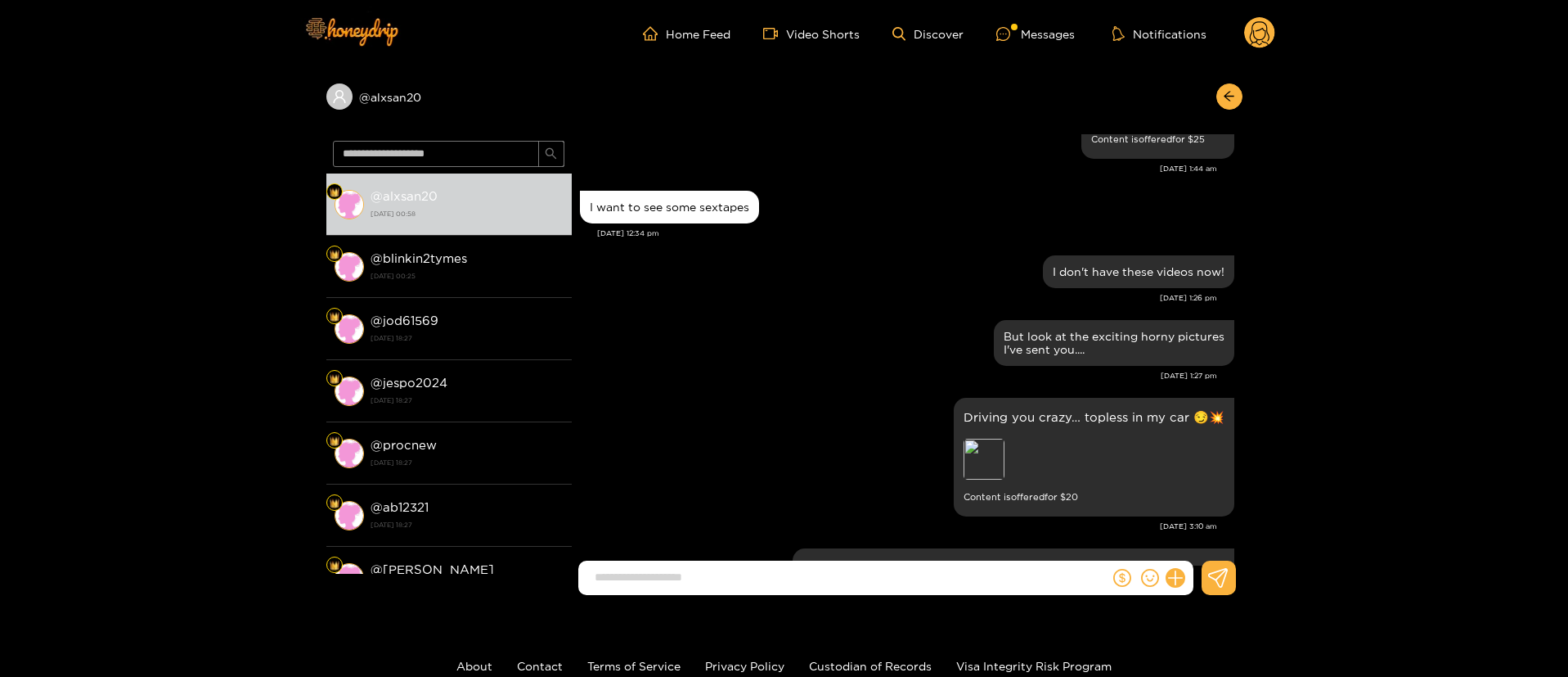
scroll to position [680, 0]
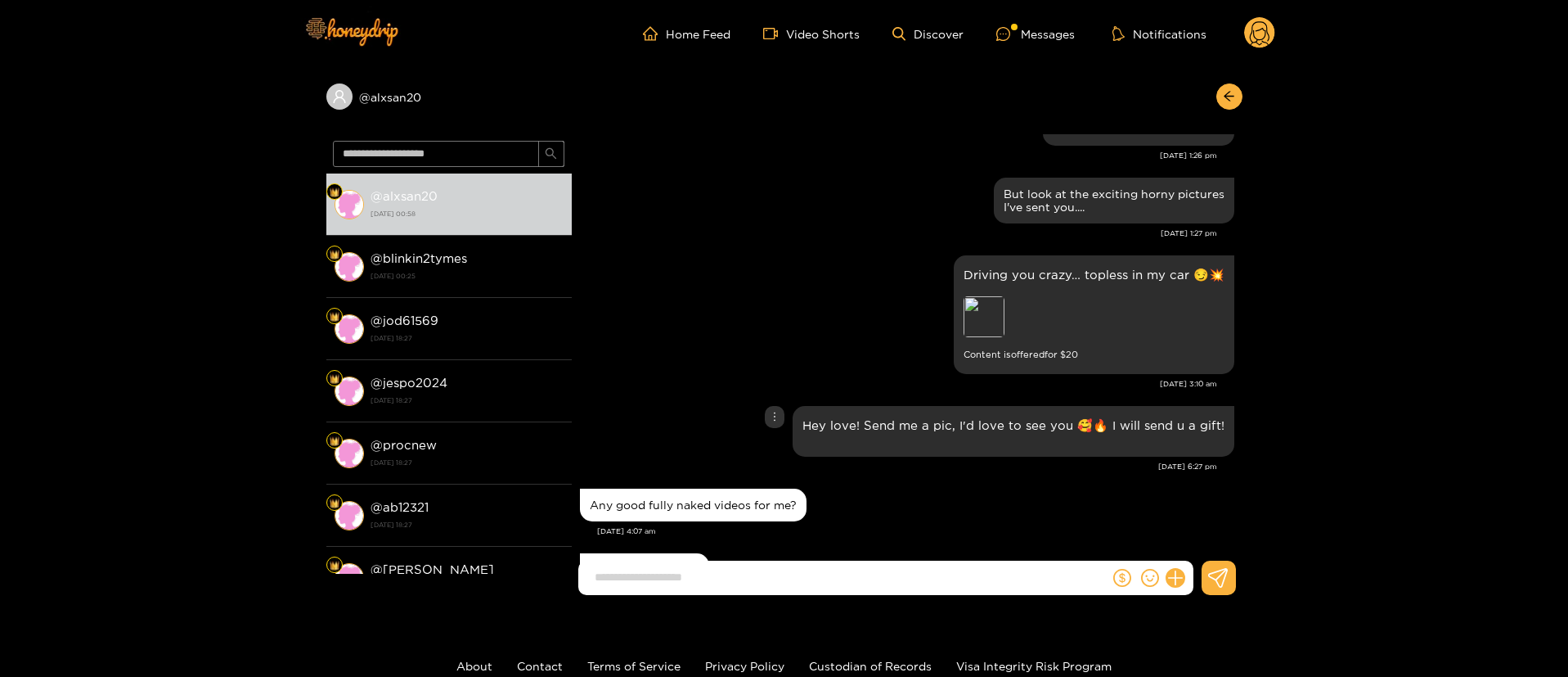
drag, startPoint x: 695, startPoint y: 419, endPoint x: 721, endPoint y: 400, distance: 32.2
click at [696, 419] on div "Hey love! Send me a pic, I'd love to see you 🥰🔥 I will send u a gift!" at bounding box center [907, 431] width 654 height 59
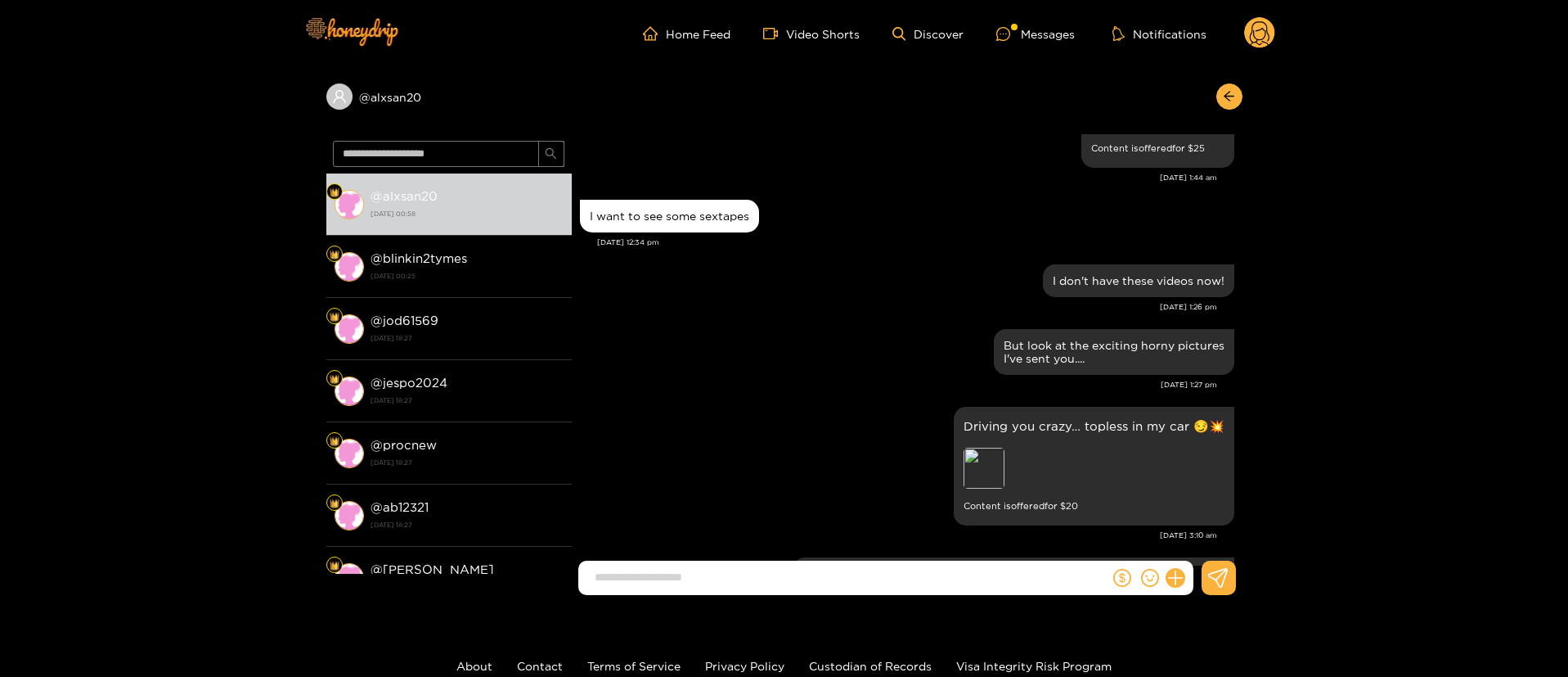
scroll to position [2823, 0]
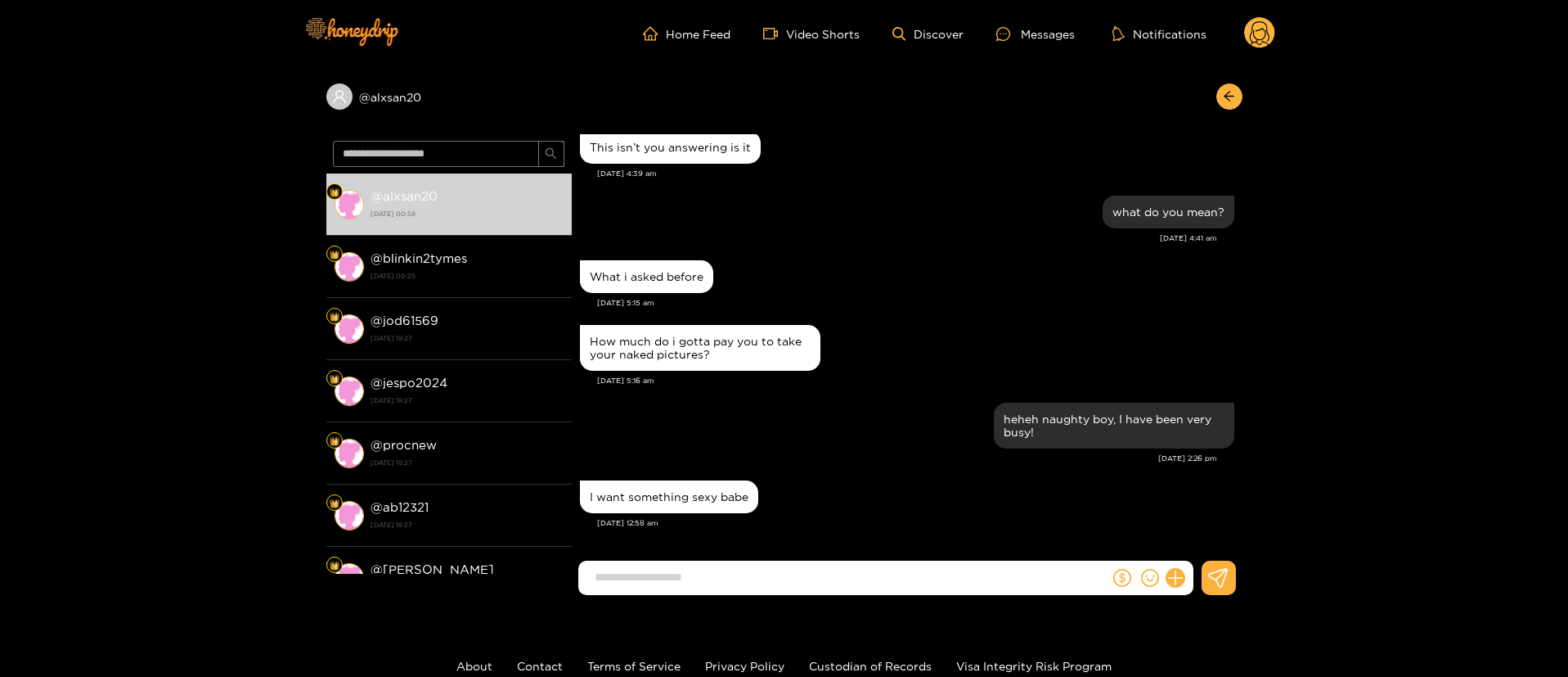
click at [928, 383] on div "[DATE] 5:16 am" at bounding box center [915, 380] width 637 height 11
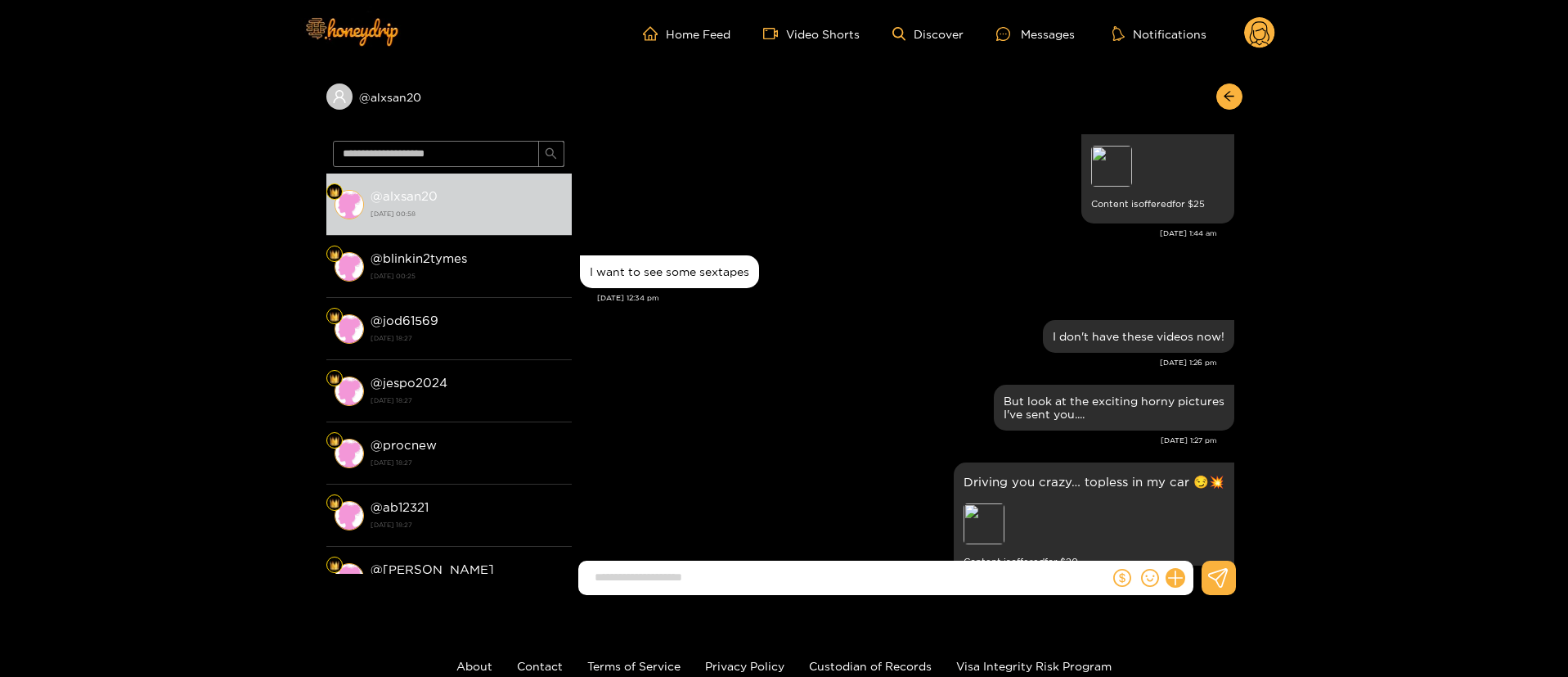
scroll to position [660, 0]
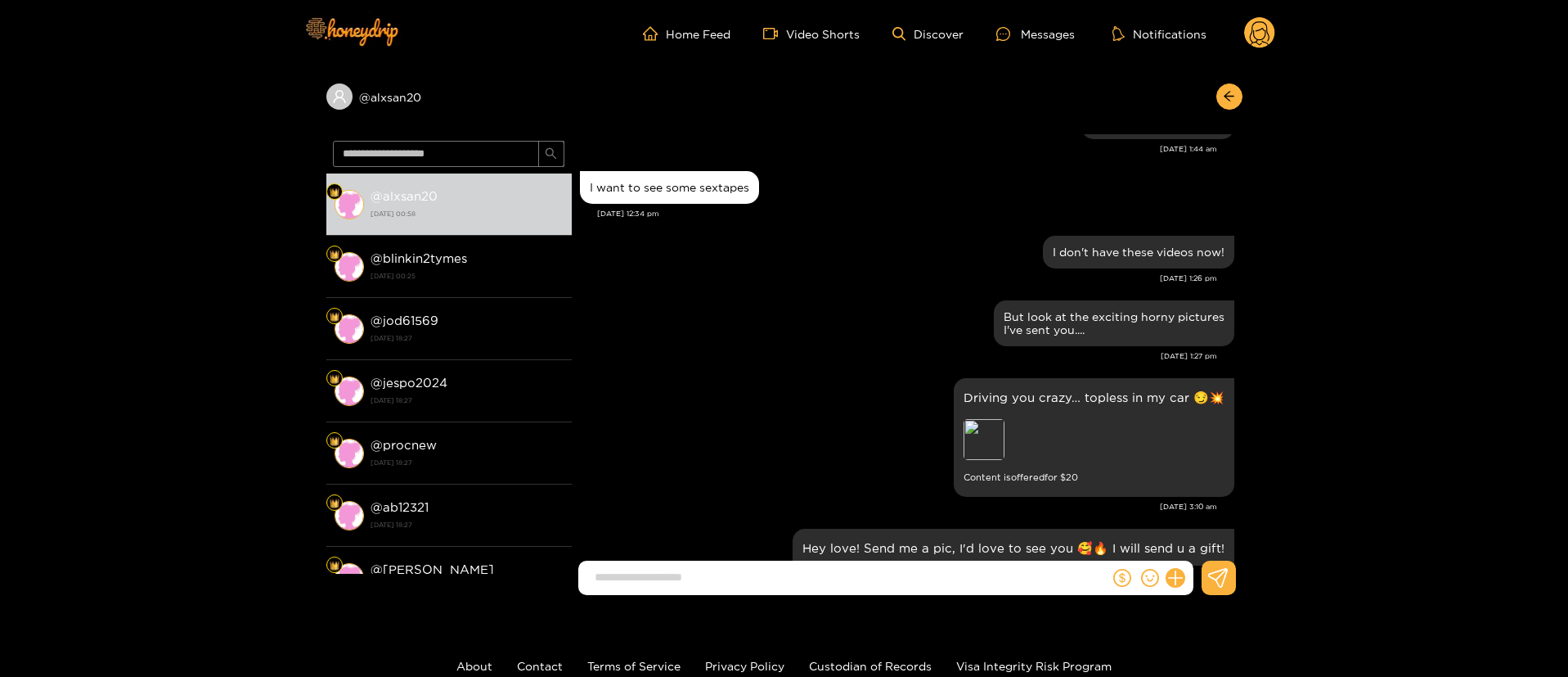
click at [893, 354] on div "[DATE] 1:27 pm" at bounding box center [898, 355] width 637 height 11
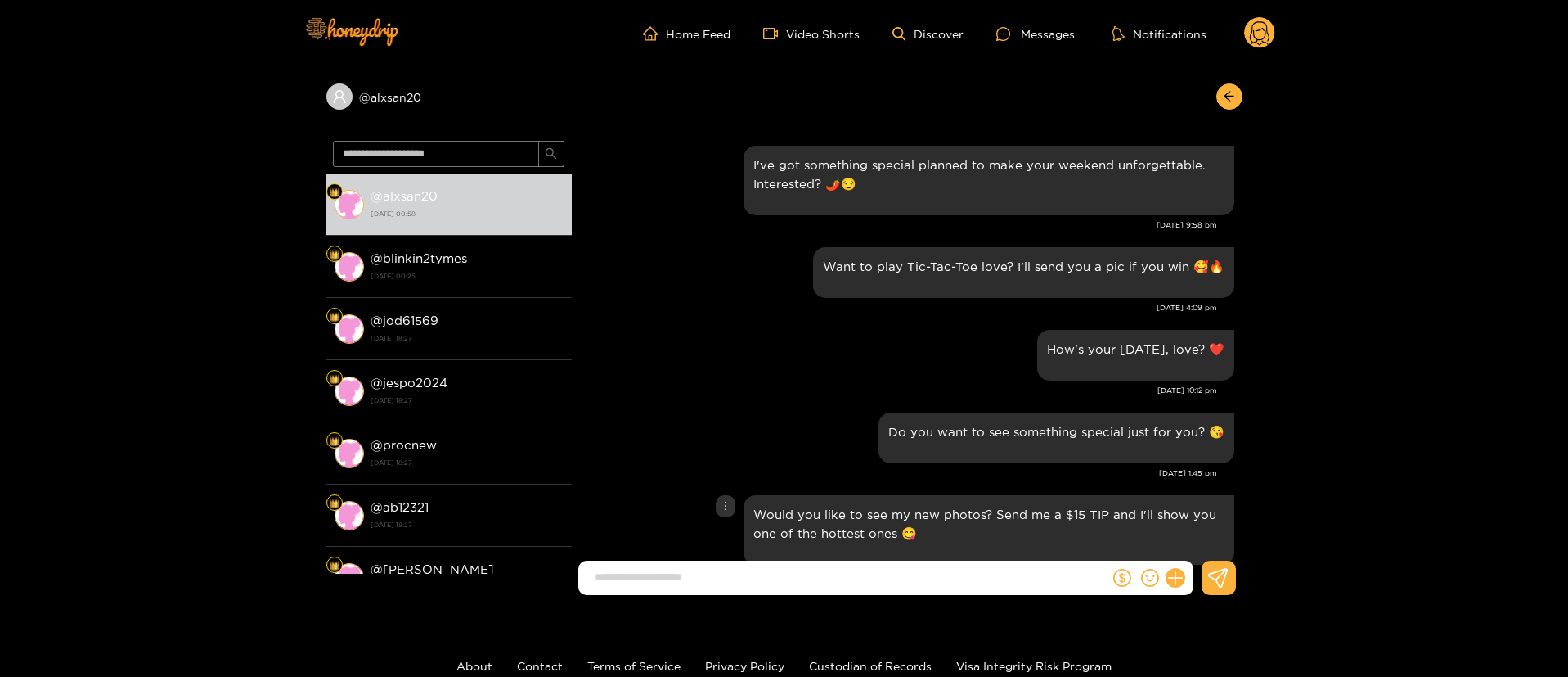
scroll to position [0, 0]
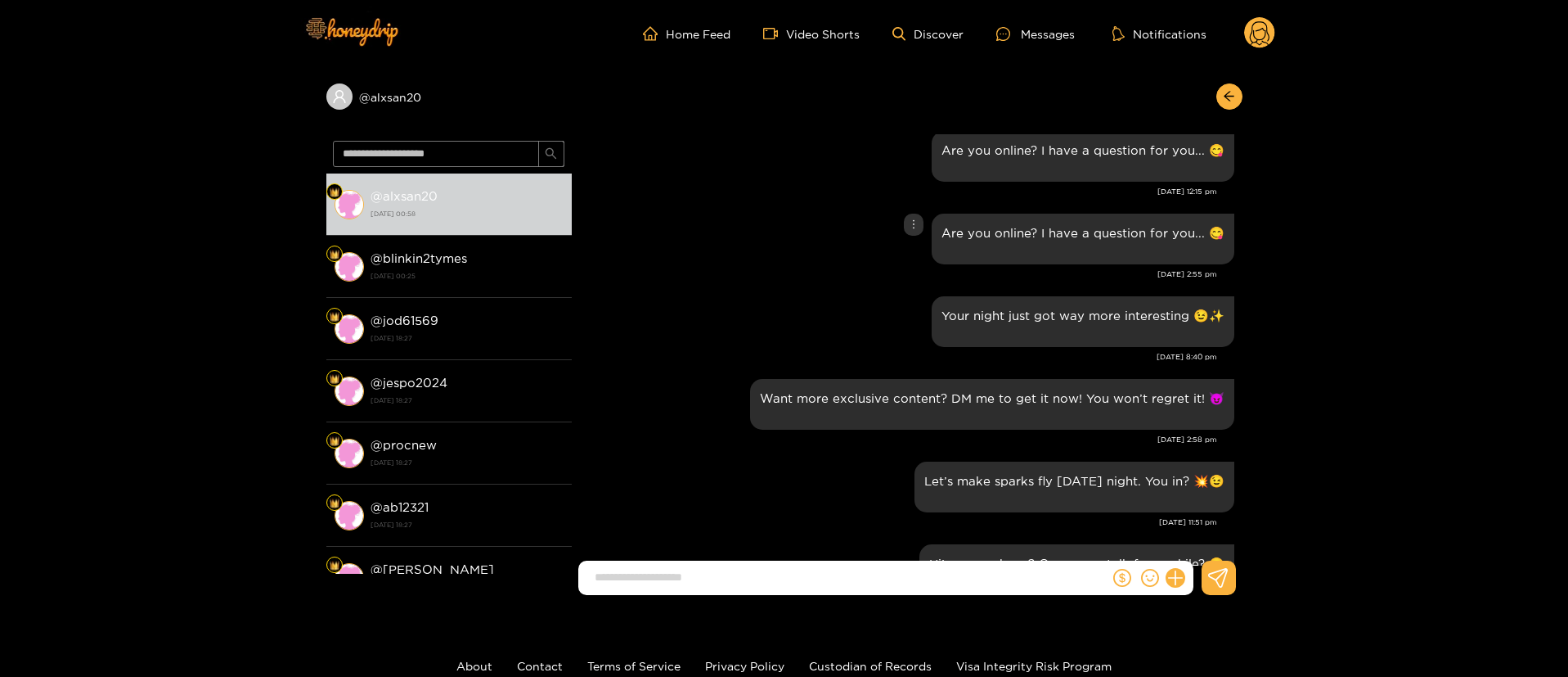
click at [762, 239] on div "Are you online? I have a question for you... 😋" at bounding box center [907, 239] width 654 height 59
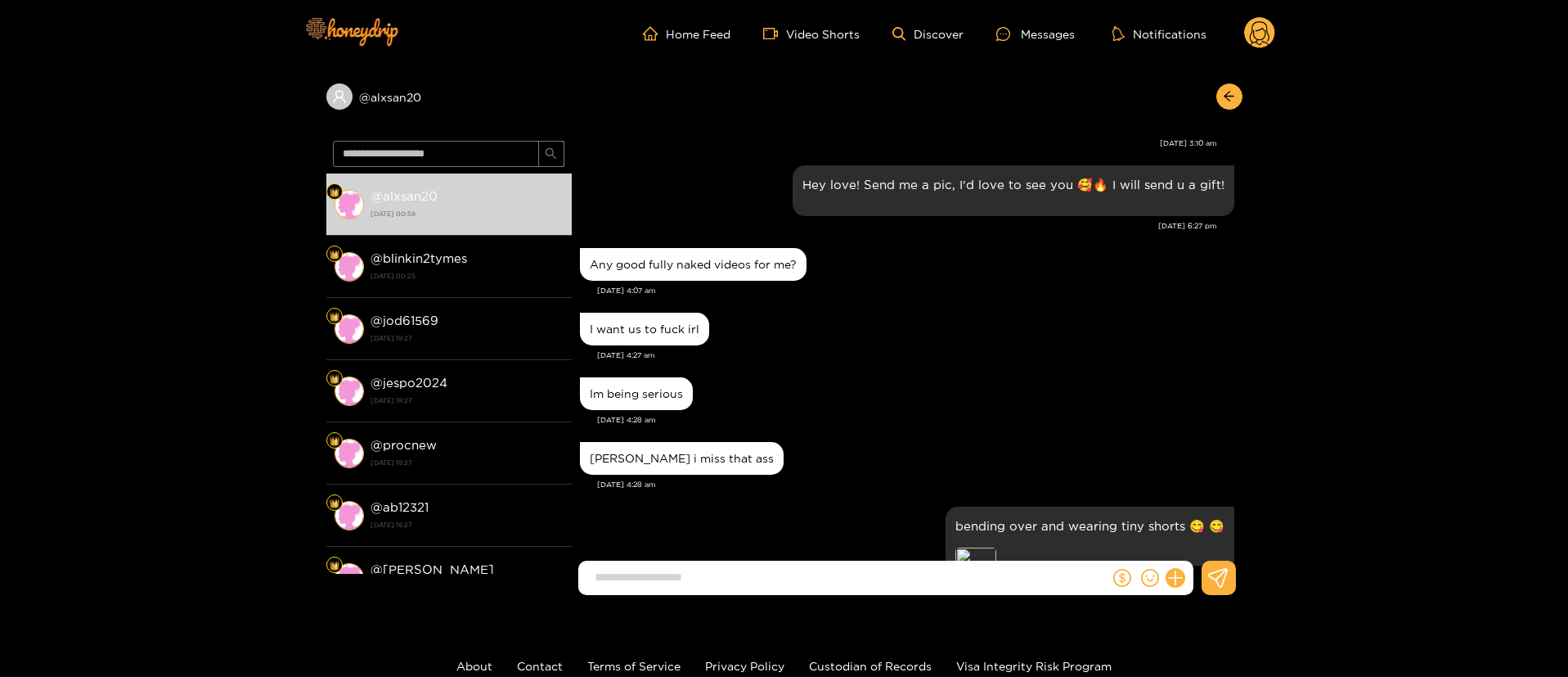
scroll to position [3219, 0]
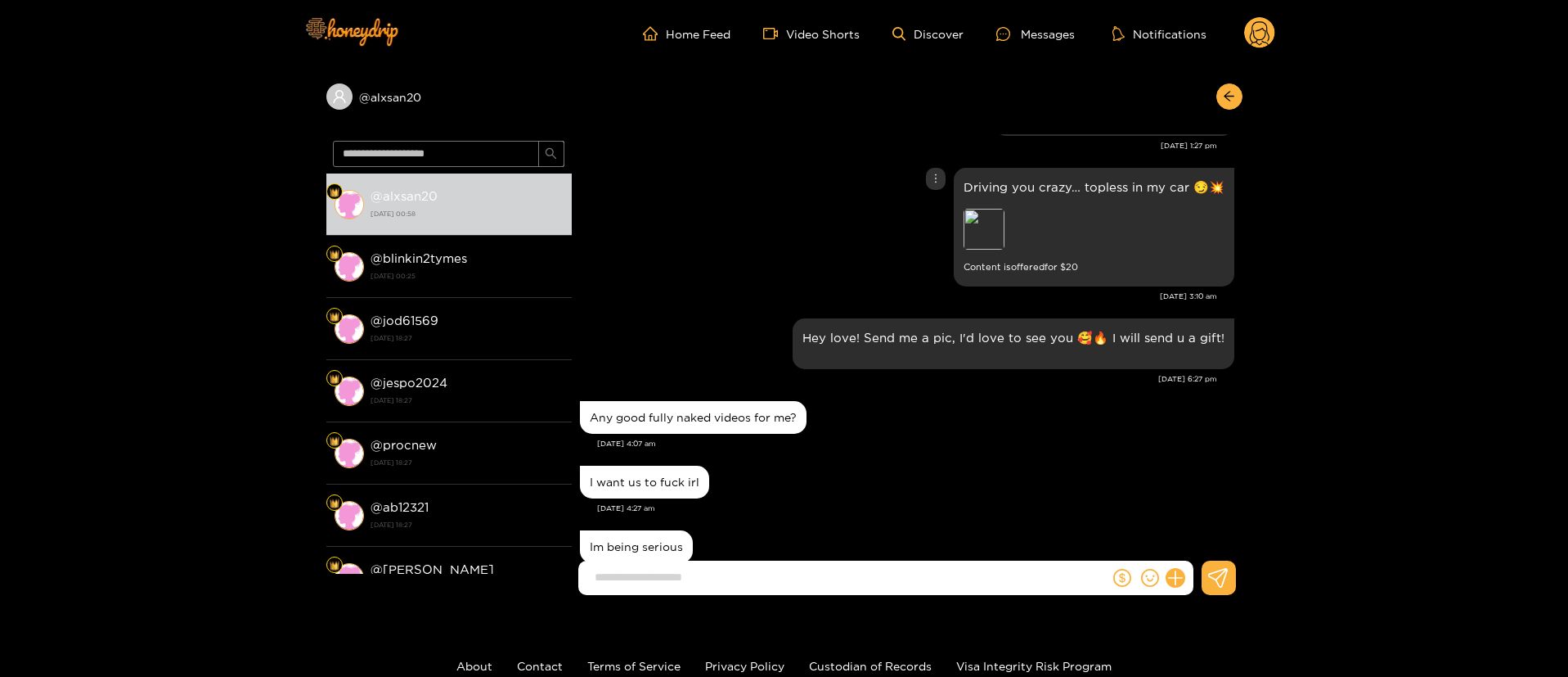
click at [857, 267] on div "Driving you crazy… topless in my car 😏💥 Preview Content is offered for $ 20" at bounding box center [907, 227] width 654 height 127
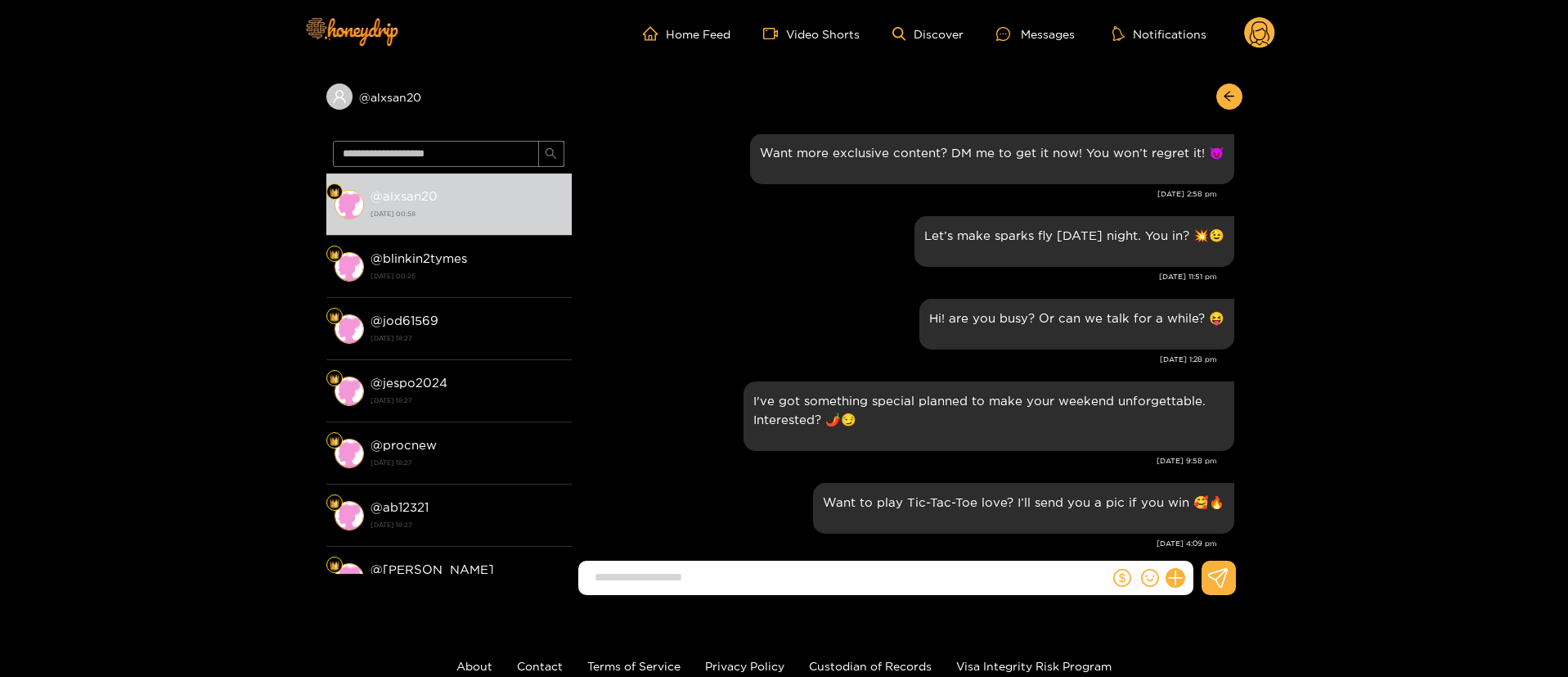
scroll to position [2851, 0]
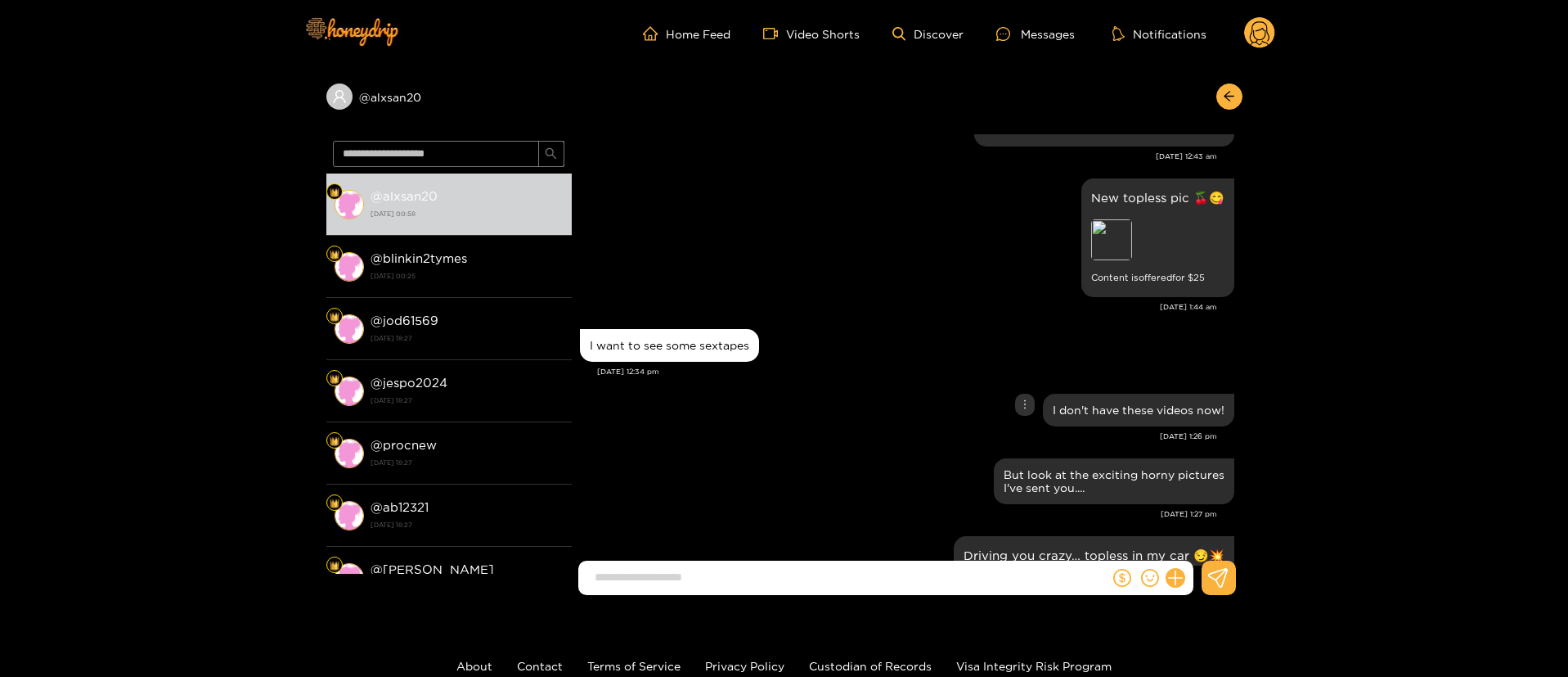
drag, startPoint x: 775, startPoint y: 422, endPoint x: 1024, endPoint y: 318, distance: 269.8
click at [775, 421] on div "I don't have these videos now!" at bounding box center [907, 409] width 654 height 41
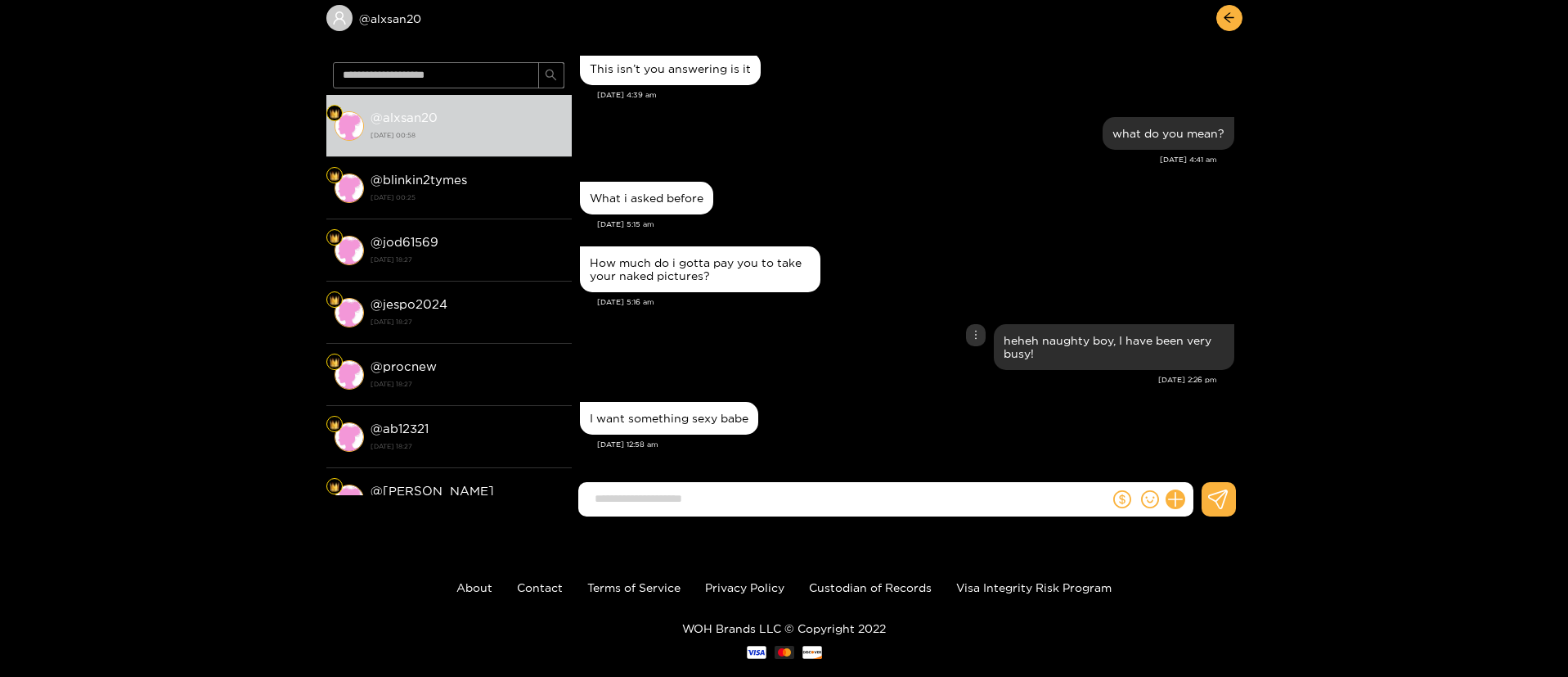
scroll to position [110, 0]
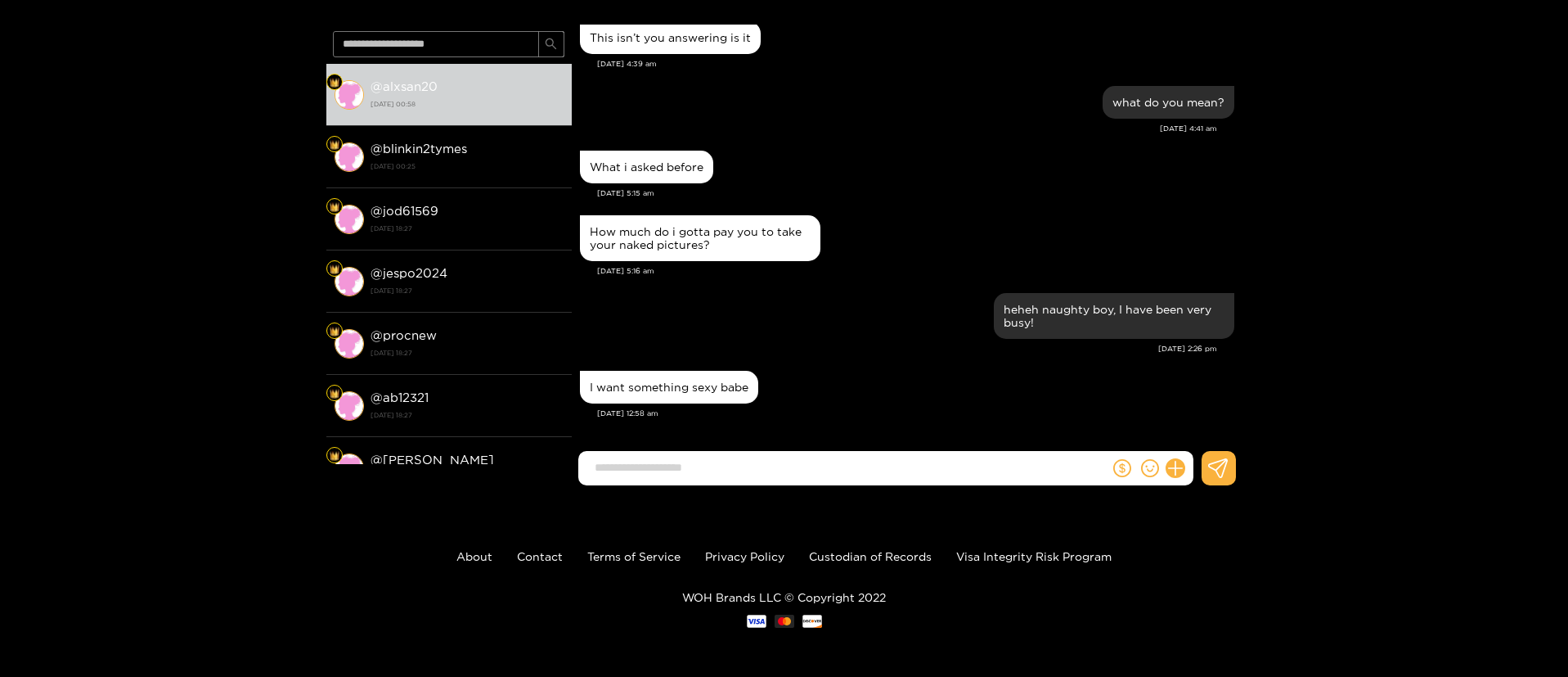
click at [856, 405] on div "I want something sexy babe" at bounding box center [907, 386] width 654 height 41
click at [738, 382] on div "I want something sexy babe" at bounding box center [669, 386] width 159 height 13
click at [950, 398] on div "I want something sexy babe" at bounding box center [907, 386] width 654 height 41
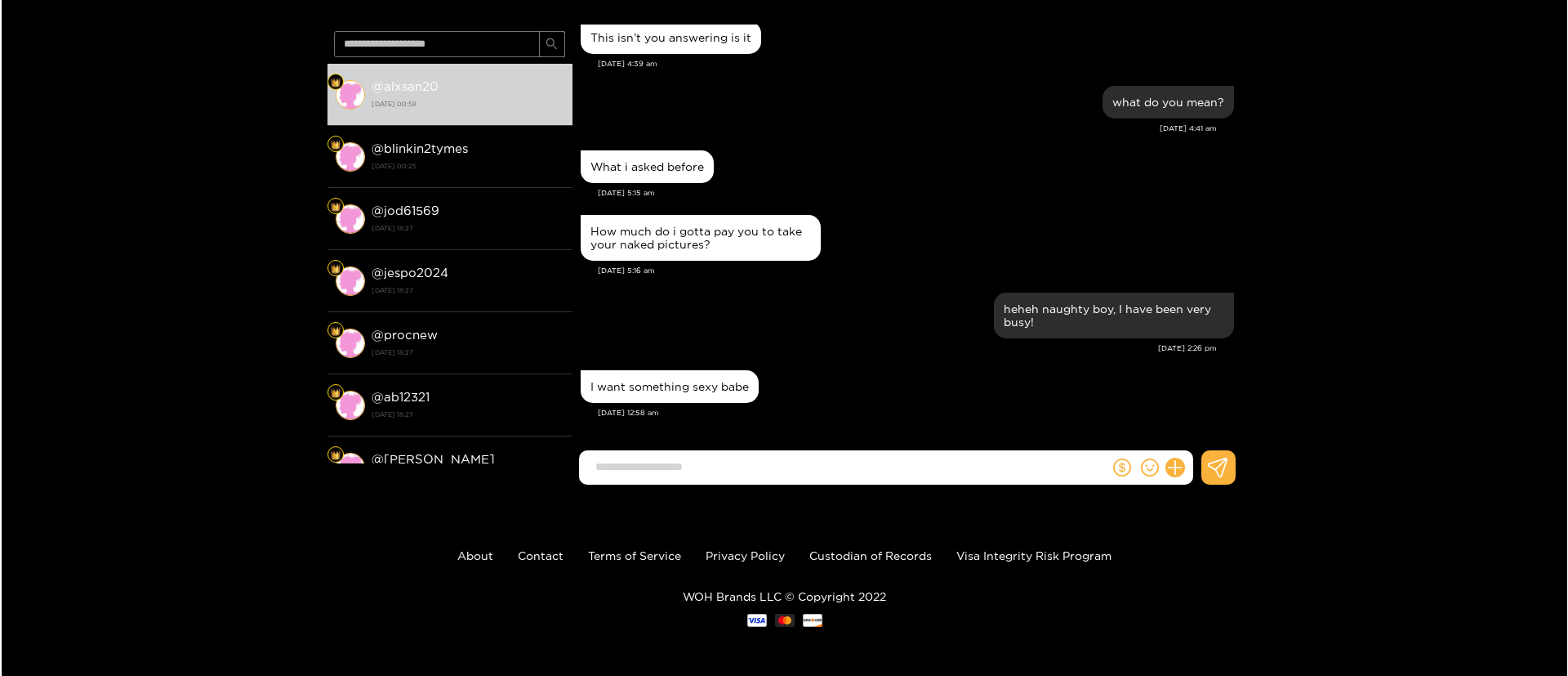
scroll to position [0, 0]
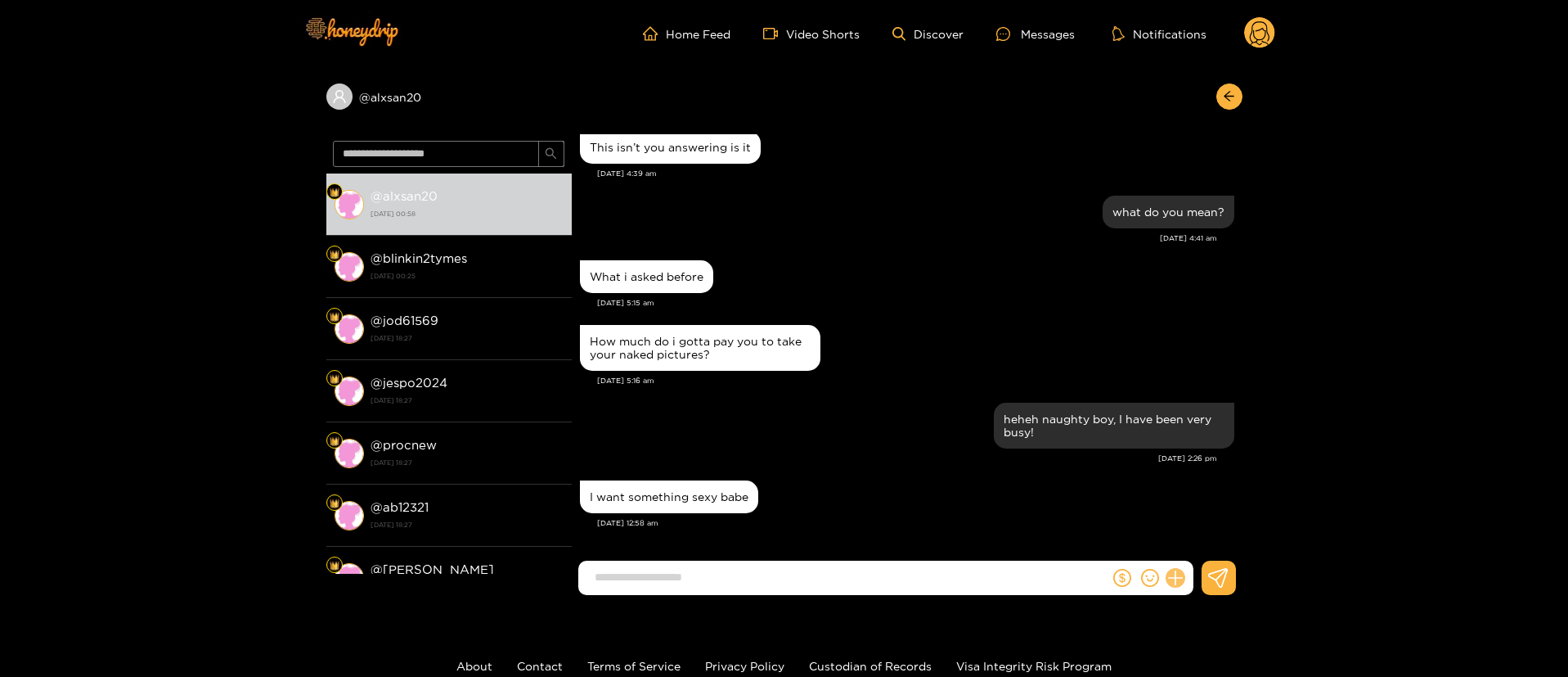
click at [1182, 577] on icon at bounding box center [1176, 578] width 16 height 16
click at [1210, 526] on button at bounding box center [1206, 538] width 57 height 37
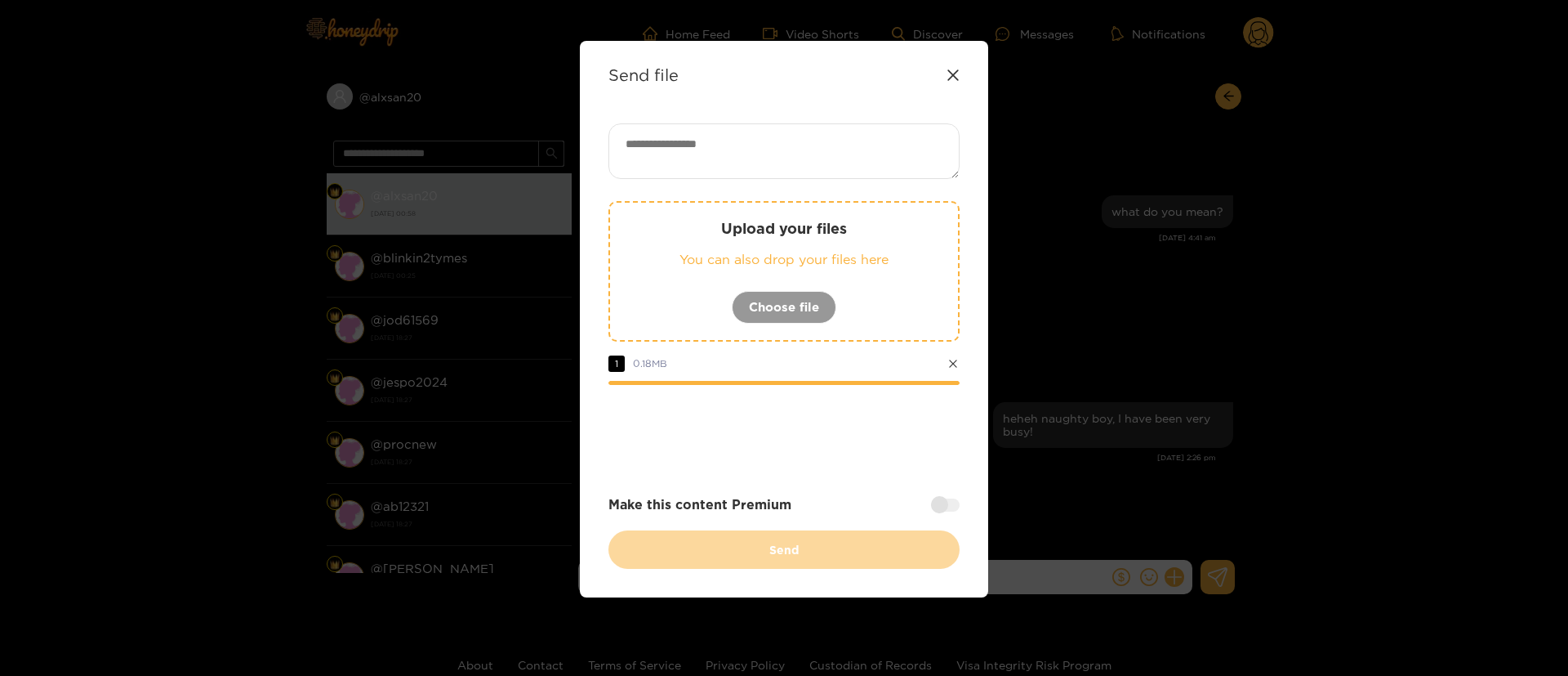
click at [872, 124] on textarea at bounding box center [784, 151] width 351 height 55
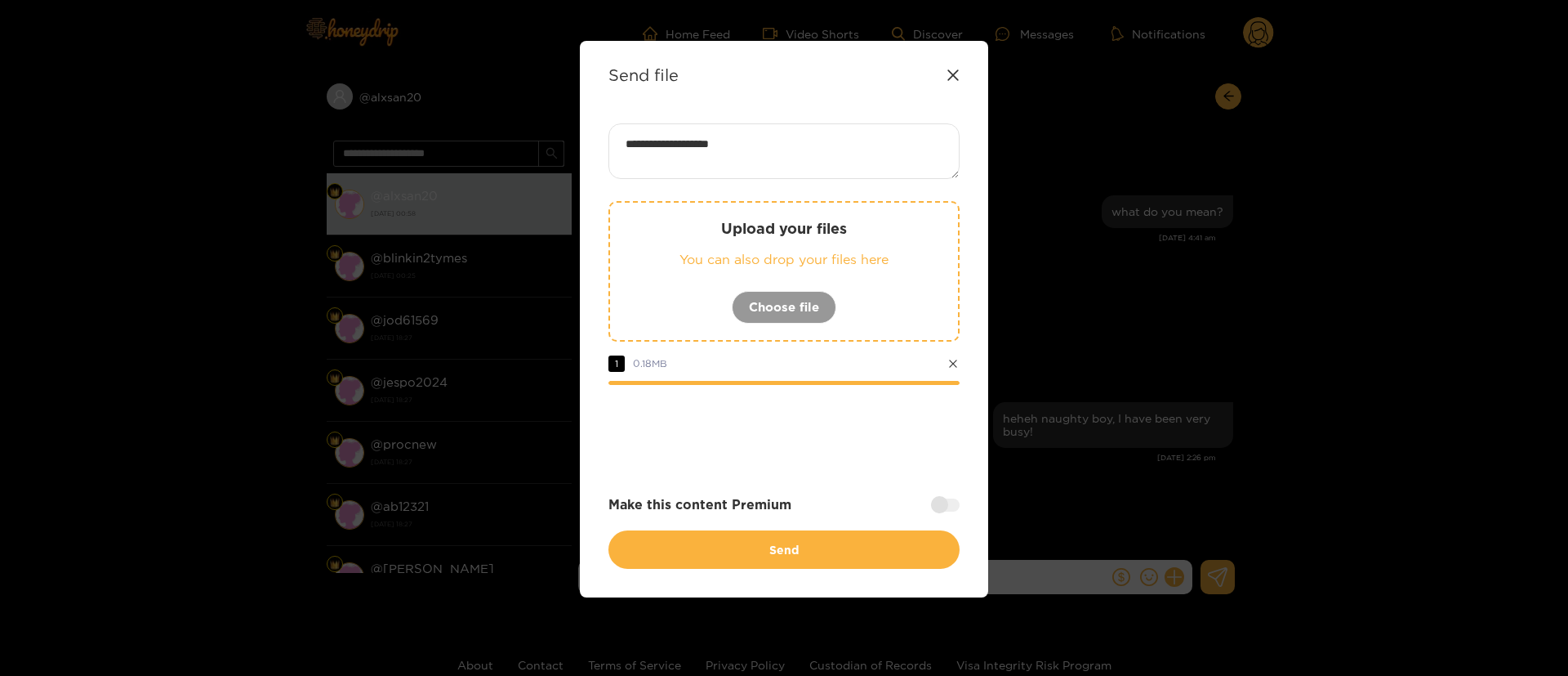
paste textarea "***"
type textarea "**********"
click at [814, 433] on div at bounding box center [784, 430] width 351 height 66
click at [939, 504] on div at bounding box center [945, 504] width 28 height 13
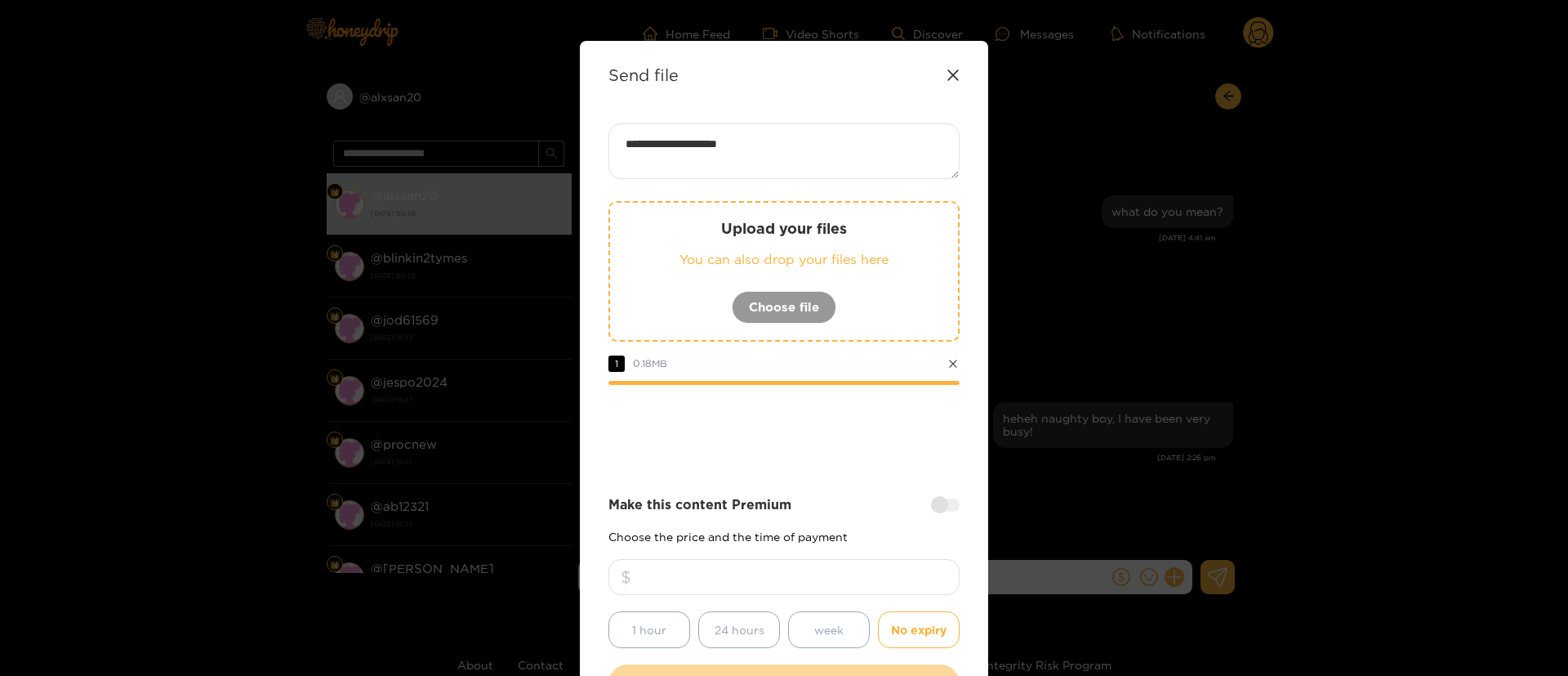
click at [872, 567] on input "number" at bounding box center [784, 577] width 351 height 36
drag, startPoint x: 710, startPoint y: 572, endPoint x: 736, endPoint y: 552, distance: 32.8
click at [699, 576] on input "*" at bounding box center [784, 577] width 351 height 36
type input "**"
click at [782, 458] on div at bounding box center [784, 430] width 351 height 66
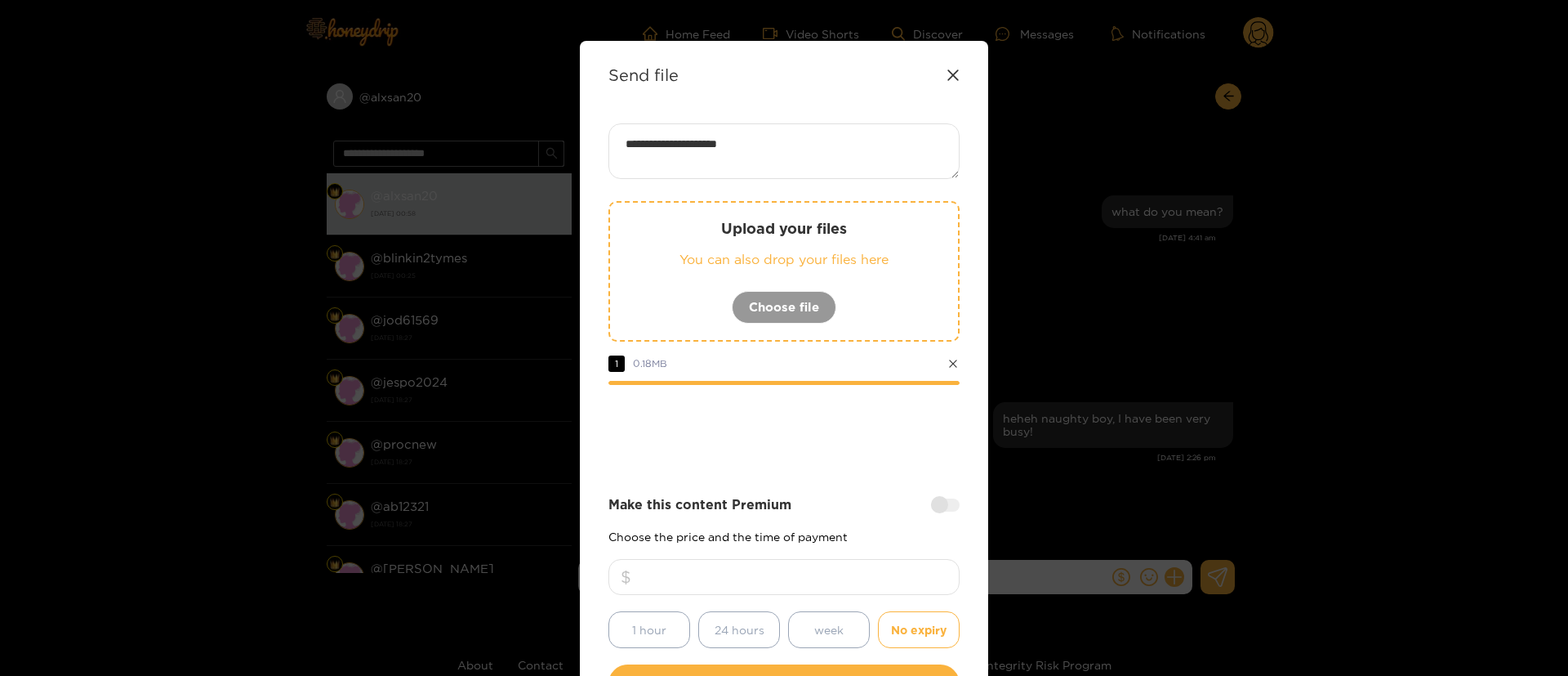
click at [800, 473] on div "**********" at bounding box center [784, 413] width 351 height 579
click at [771, 423] on div at bounding box center [784, 430] width 351 height 66
click at [791, 409] on div at bounding box center [784, 430] width 351 height 66
click at [793, 409] on div at bounding box center [784, 430] width 351 height 66
click at [860, 488] on div "**********" at bounding box center [784, 413] width 351 height 579
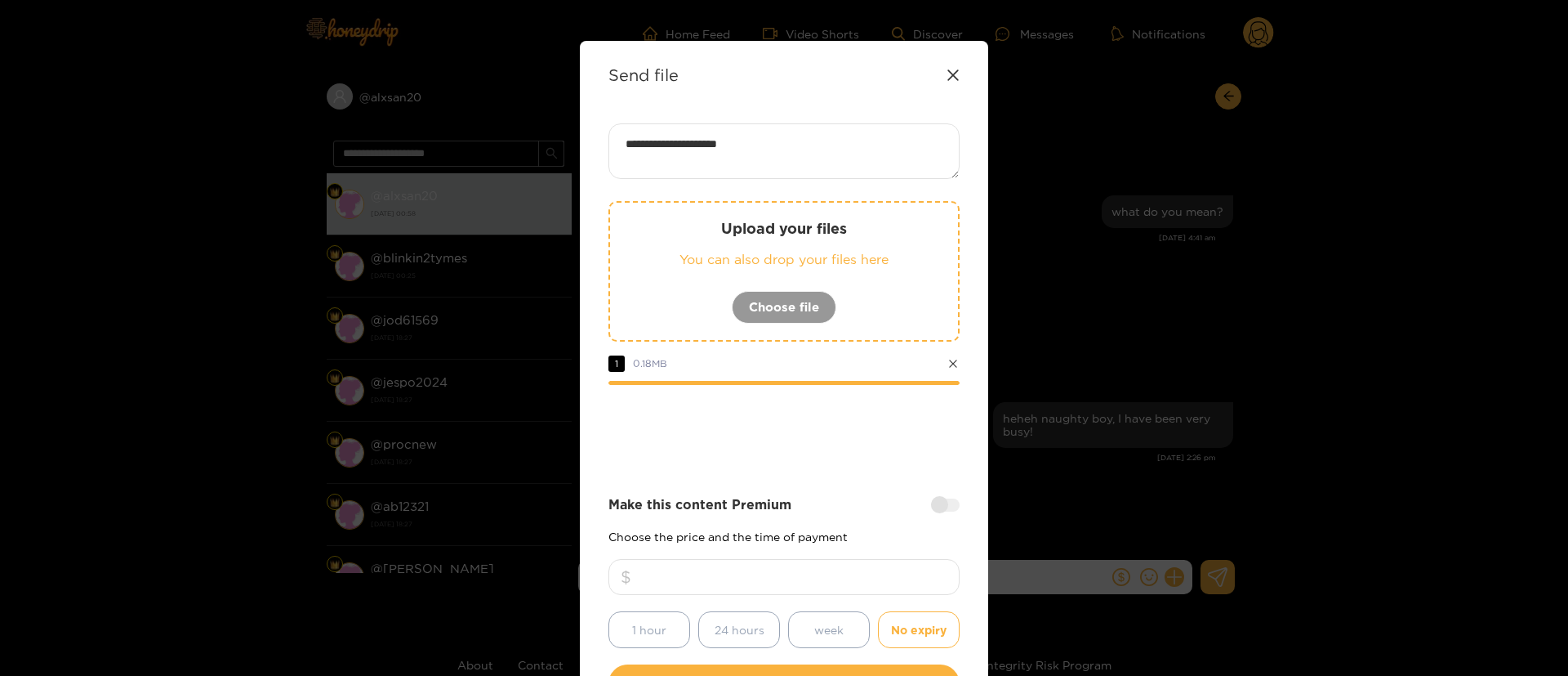
click at [847, 456] on div at bounding box center [784, 430] width 351 height 66
click at [785, 444] on div at bounding box center [784, 430] width 351 height 66
click at [800, 412] on div at bounding box center [784, 430] width 351 height 66
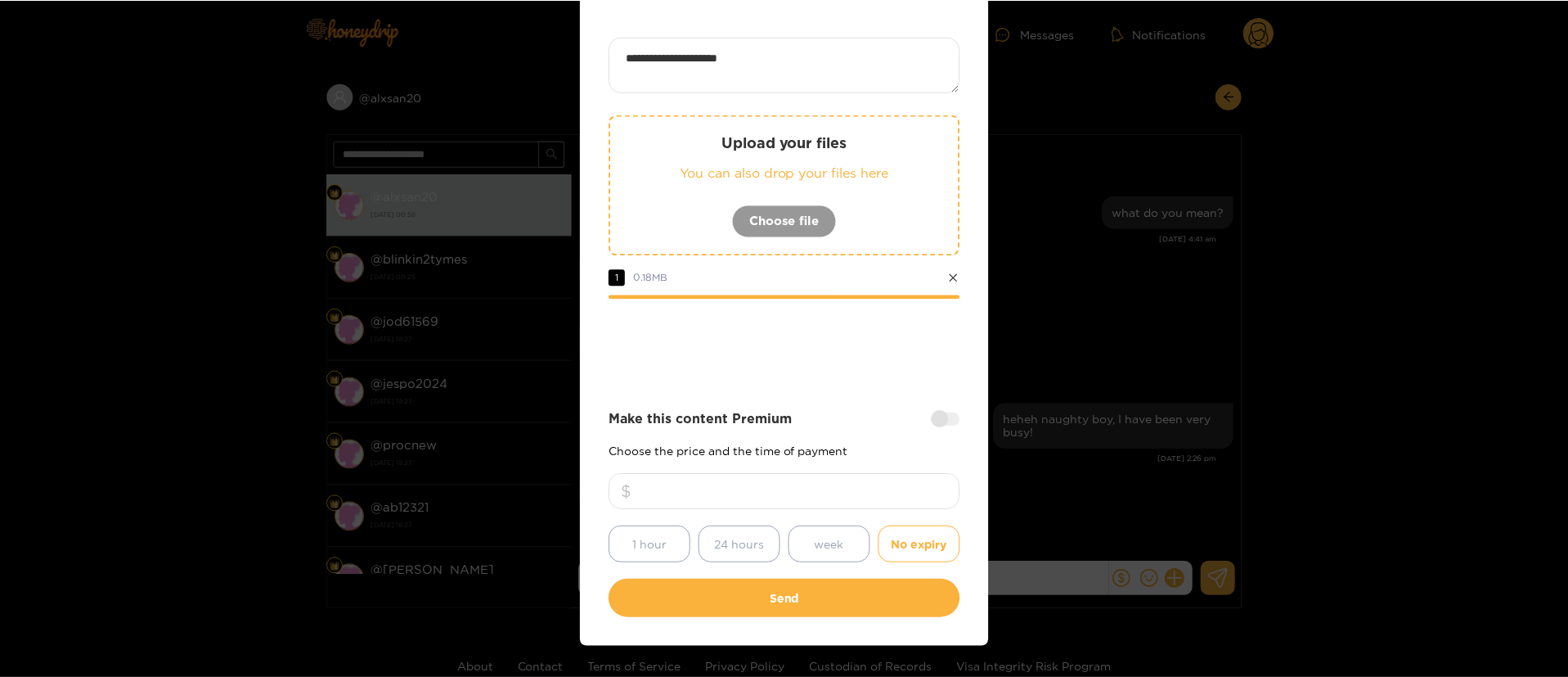
scroll to position [121, 0]
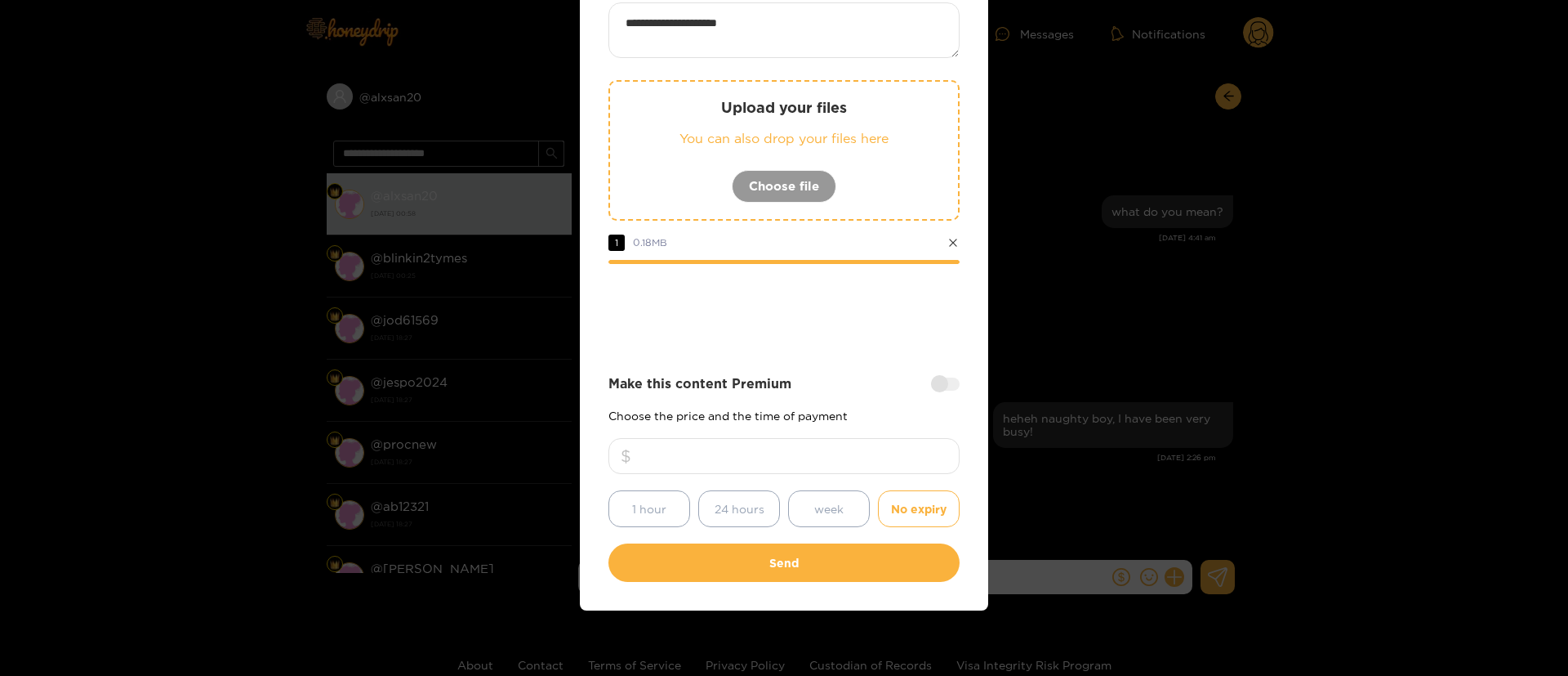
click at [831, 417] on p "Choose the price and the time of payment" at bounding box center [784, 415] width 351 height 12
click at [761, 321] on div at bounding box center [784, 309] width 351 height 66
click at [747, 321] on div at bounding box center [784, 309] width 351 height 66
click at [849, 473] on input "**" at bounding box center [784, 456] width 351 height 36
click at [821, 307] on div at bounding box center [784, 309] width 351 height 66
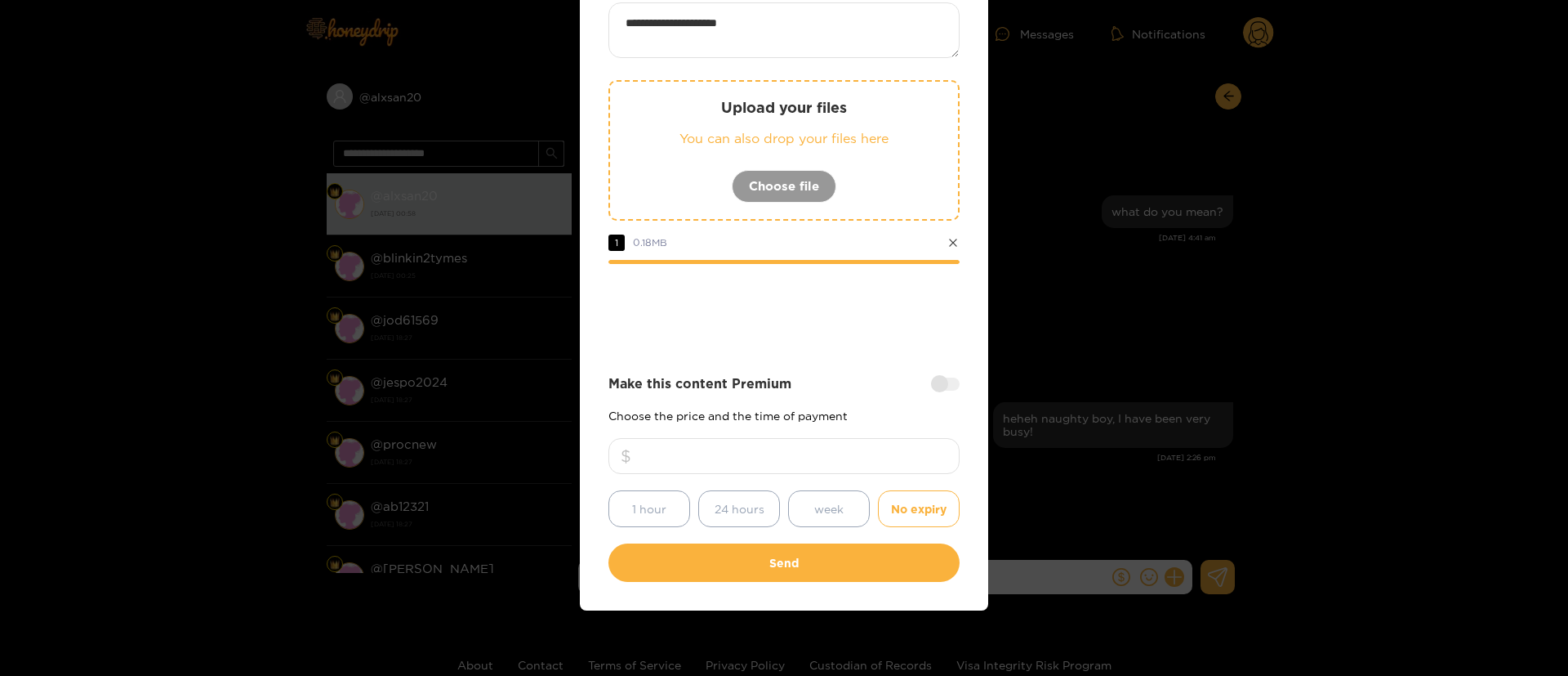
click at [822, 308] on div at bounding box center [784, 309] width 351 height 66
click at [823, 312] on div at bounding box center [784, 309] width 351 height 66
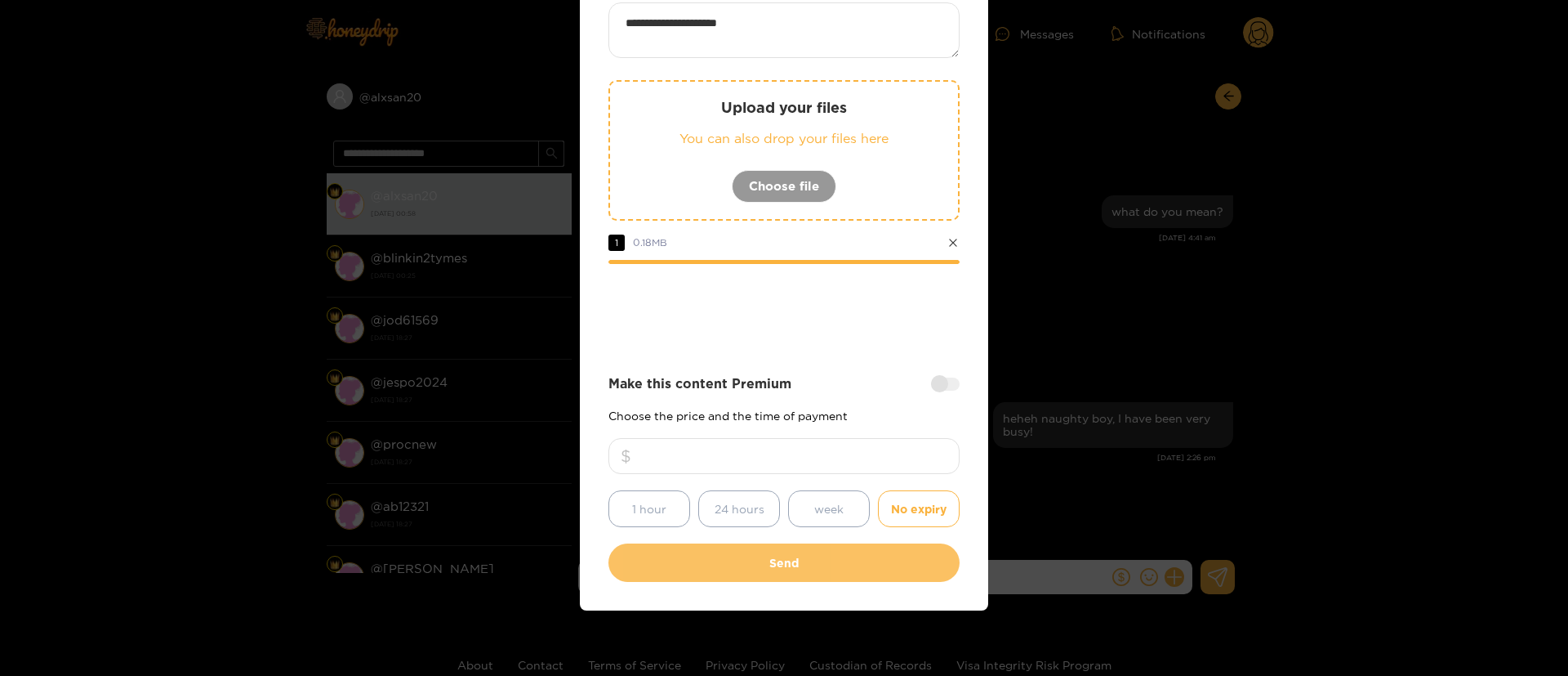
click at [841, 553] on button "Send" at bounding box center [784, 562] width 351 height 38
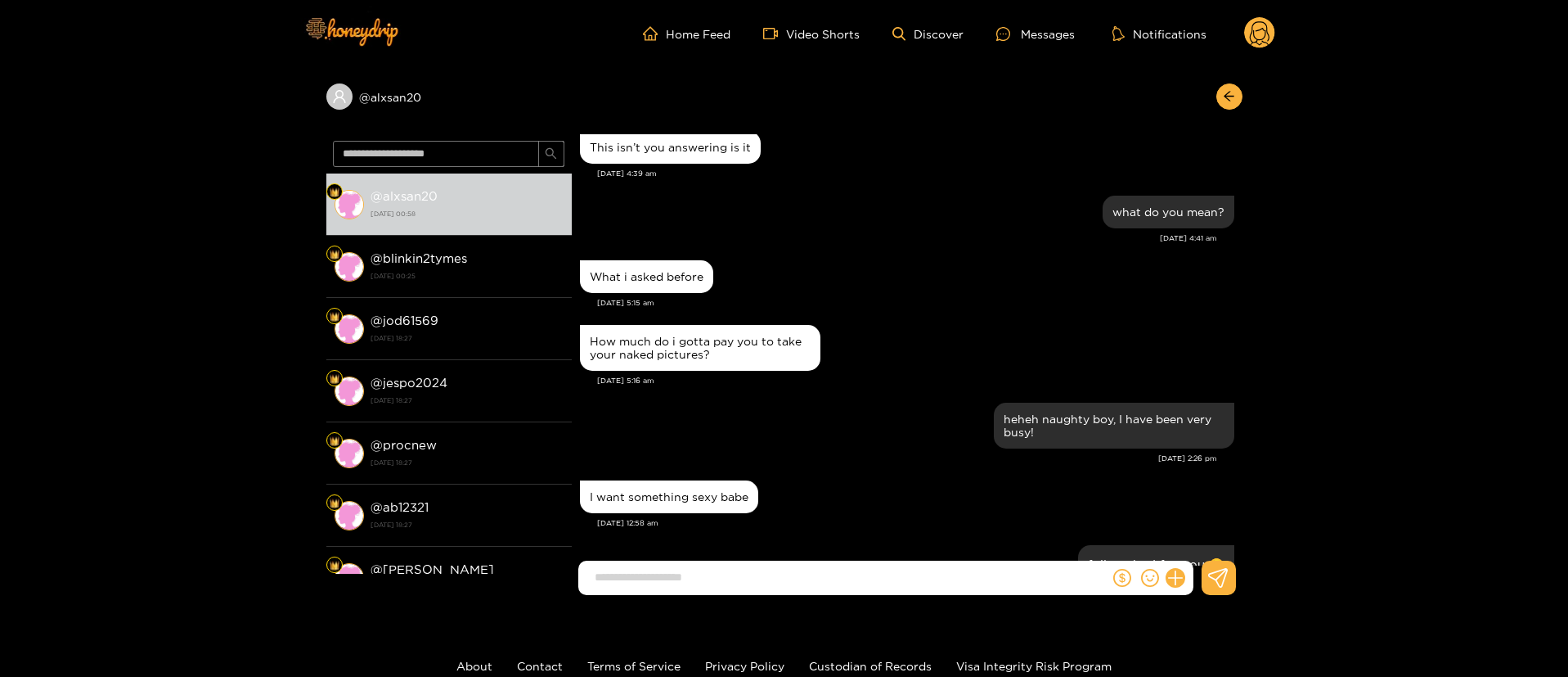
scroll to position [24, 0]
click at [1060, 313] on div "What i asked before [DATE] 5:15 am" at bounding box center [907, 288] width 654 height 65
drag, startPoint x: 1220, startPoint y: 99, endPoint x: 1278, endPoint y: 43, distance: 80.6
click at [1220, 99] on button "button" at bounding box center [1229, 97] width 26 height 26
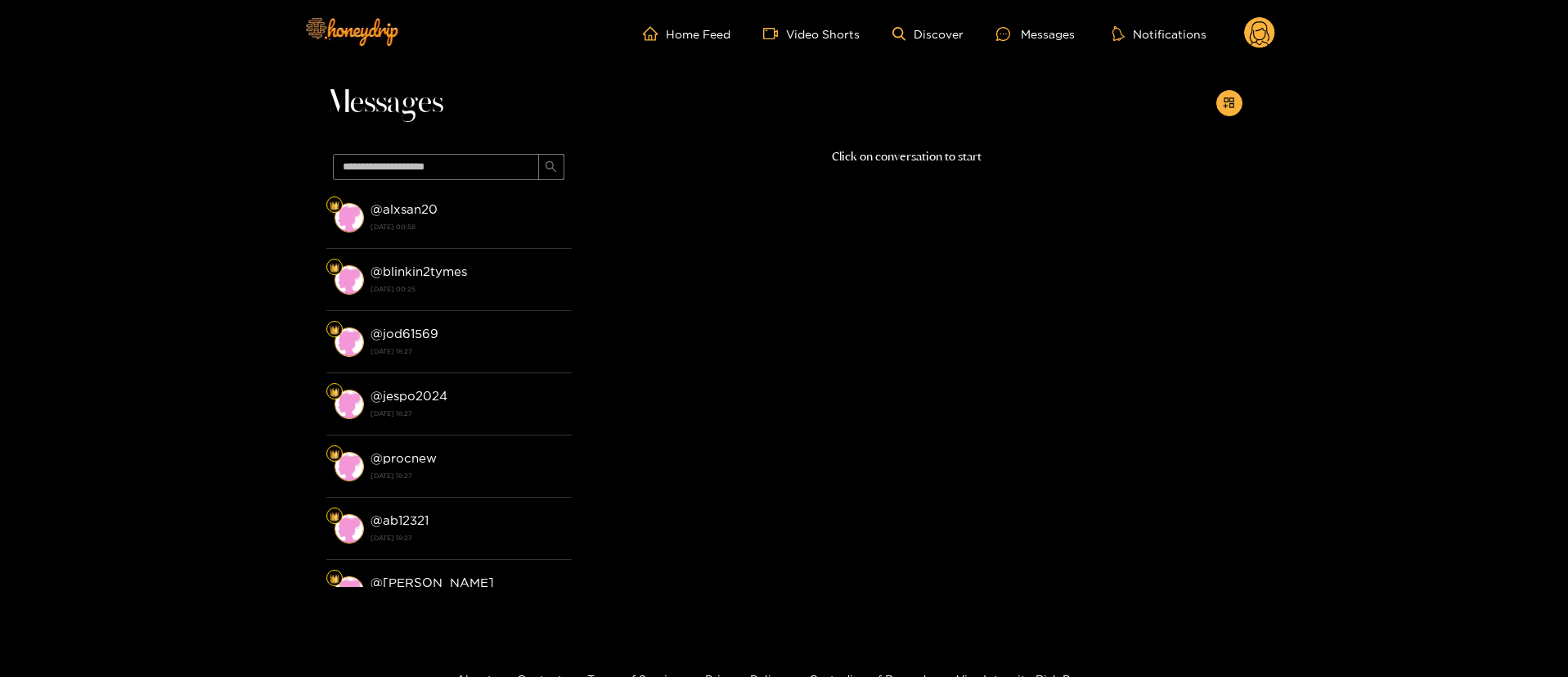
drag, startPoint x: 1279, startPoint y: 35, endPoint x: 1265, endPoint y: 39, distance: 14.6
click at [1278, 35] on header "Home Feed Video Shorts Discover Messages Notifications 0" at bounding box center [784, 34] width 1568 height 67
click at [1264, 40] on circle at bounding box center [1260, 33] width 31 height 31
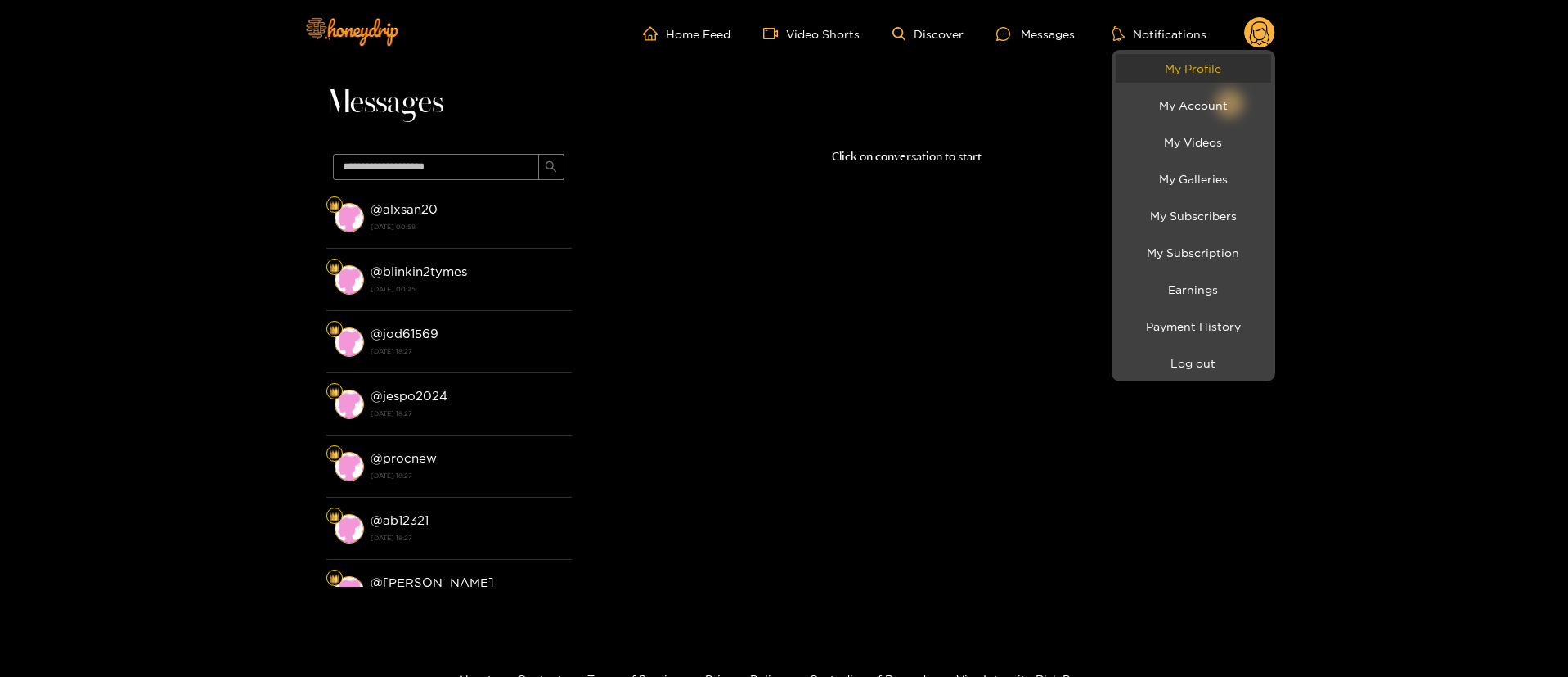
click at [1233, 67] on link "My Profile" at bounding box center [1194, 67] width 156 height 29
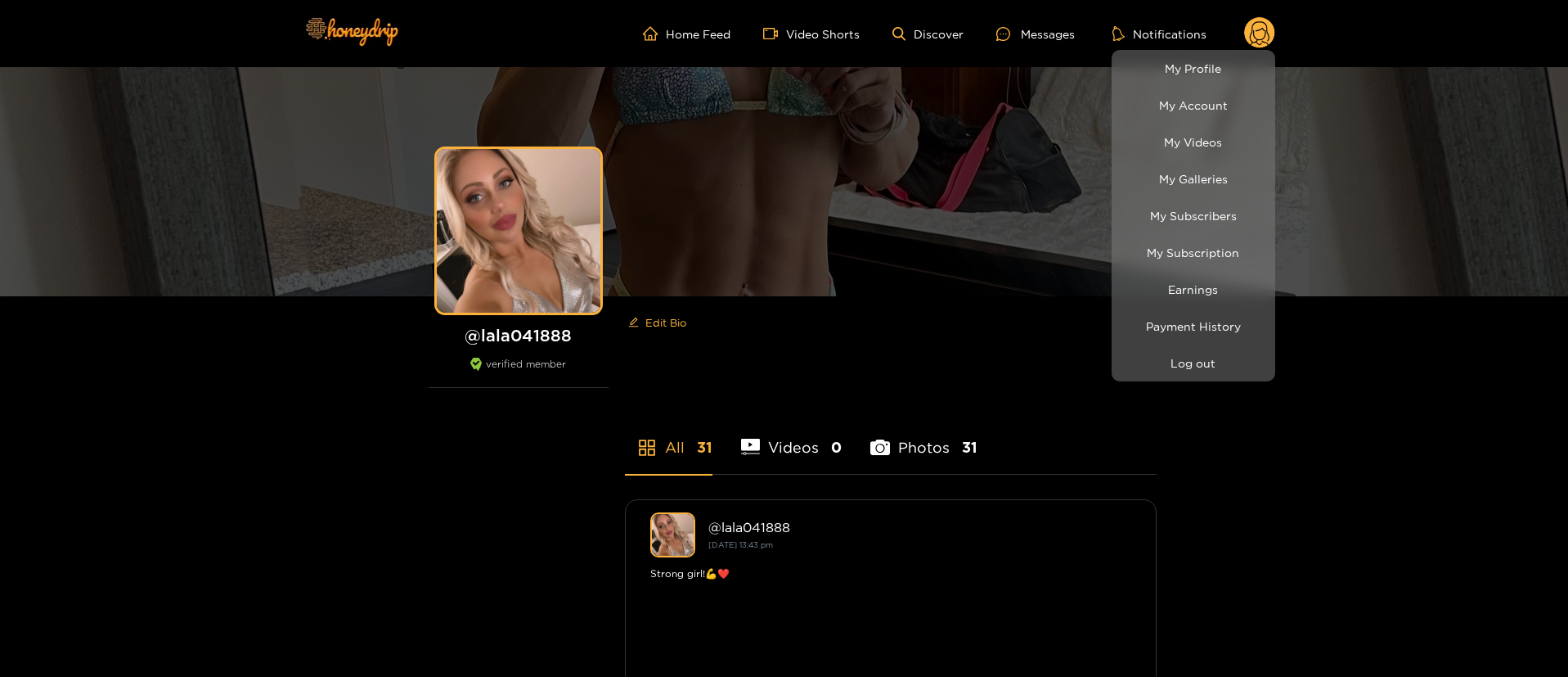
click at [1055, 31] on div at bounding box center [784, 338] width 1568 height 677
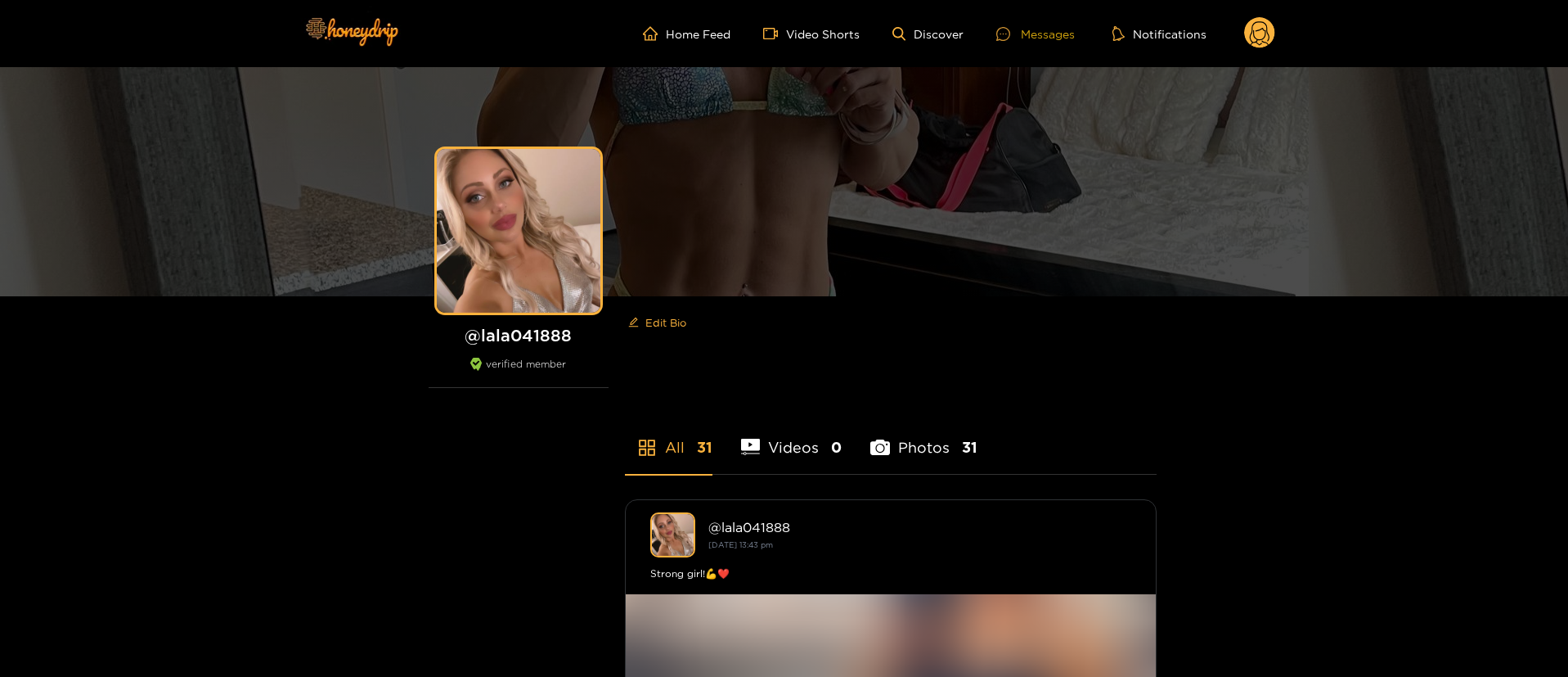
click at [1069, 36] on div "Messages" at bounding box center [1036, 34] width 79 height 19
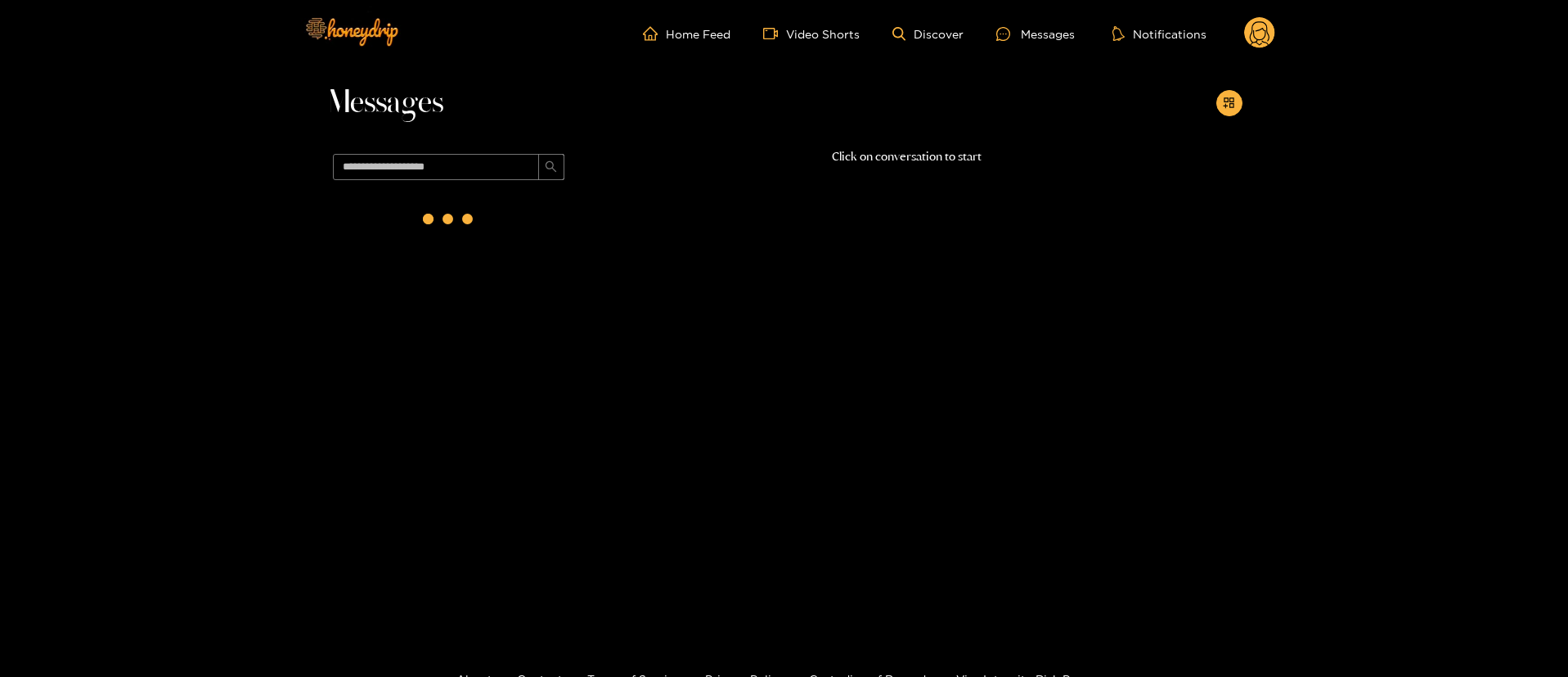
click at [1266, 28] on circle at bounding box center [1260, 33] width 31 height 31
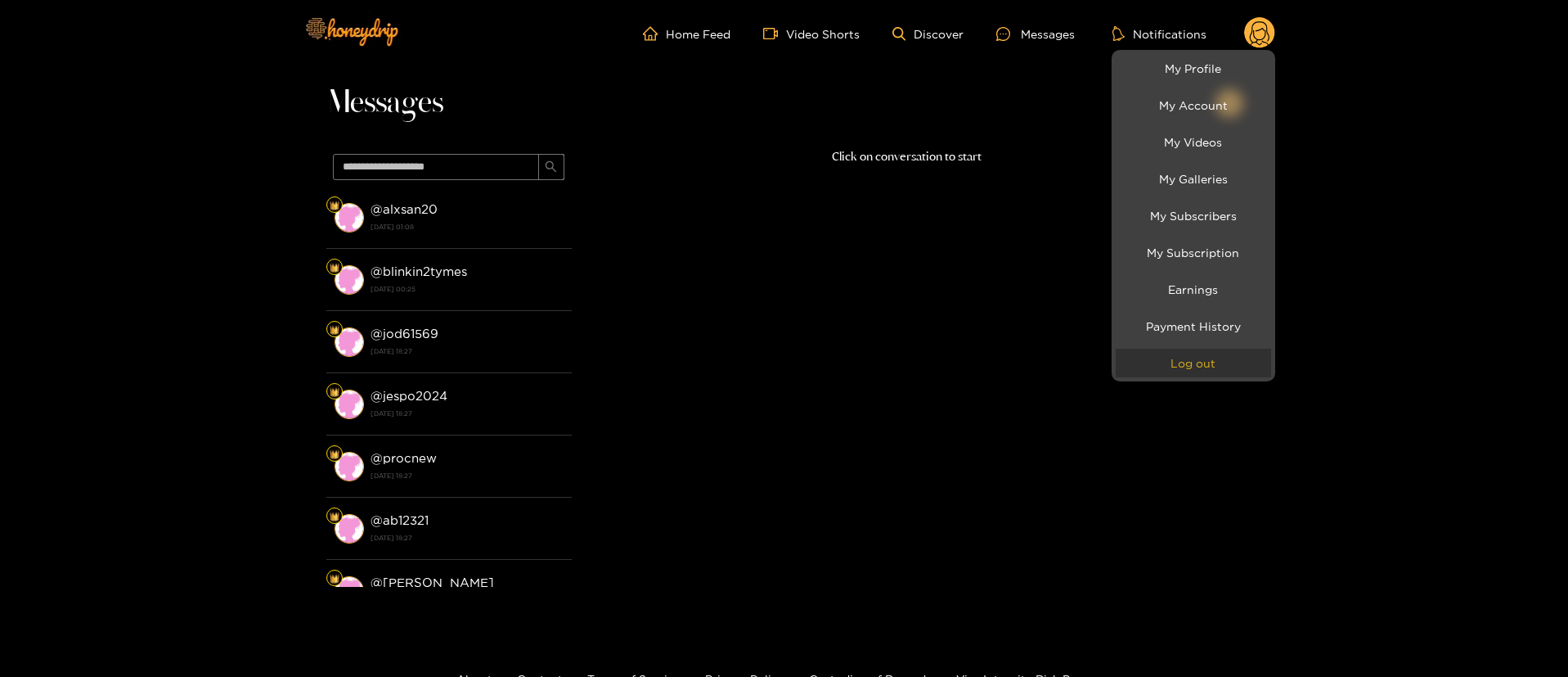
click at [1211, 351] on button "Log out" at bounding box center [1194, 362] width 156 height 29
